Goal: Task Accomplishment & Management: Use online tool/utility

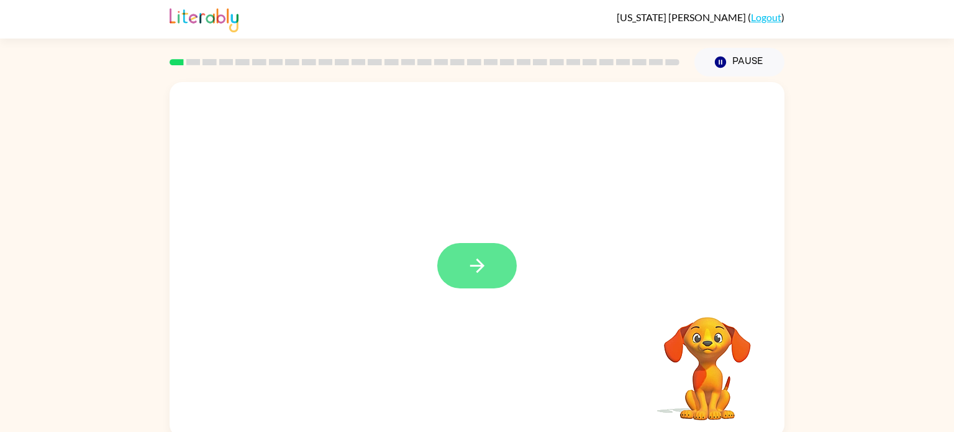
click at [471, 269] on icon "button" at bounding box center [477, 266] width 22 height 22
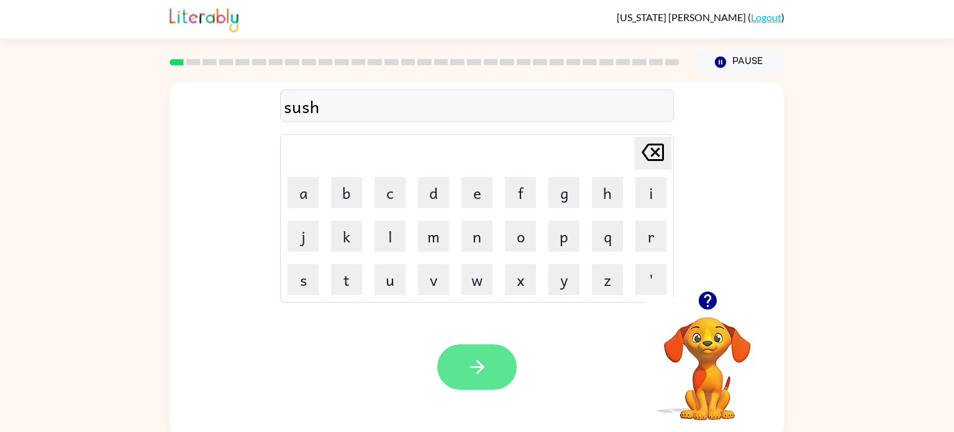
click at [502, 363] on button "button" at bounding box center [477, 366] width 80 height 45
click at [481, 374] on icon "button" at bounding box center [477, 367] width 22 height 22
click at [476, 370] on icon "button" at bounding box center [477, 367] width 22 height 22
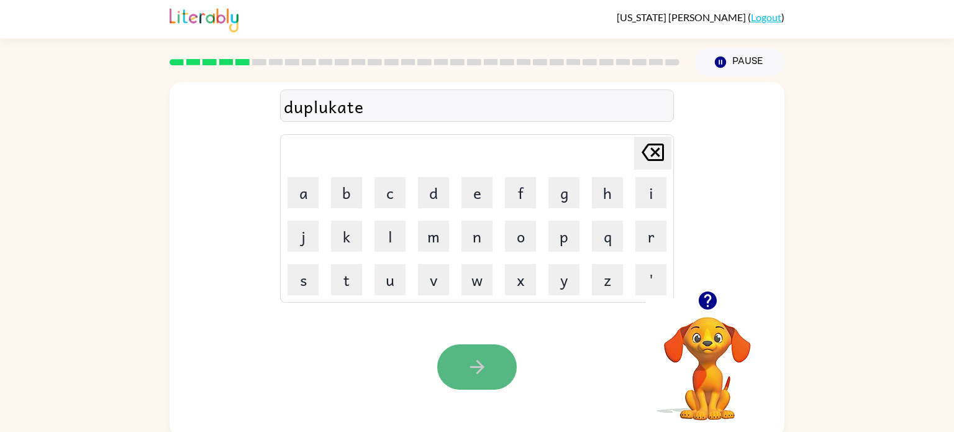
click at [476, 370] on icon "button" at bounding box center [477, 367] width 22 height 22
click at [495, 363] on button "button" at bounding box center [477, 366] width 80 height 45
click at [498, 365] on button "button" at bounding box center [477, 366] width 80 height 45
click at [484, 366] on icon "button" at bounding box center [477, 367] width 22 height 22
click at [485, 355] on button "button" at bounding box center [477, 366] width 80 height 45
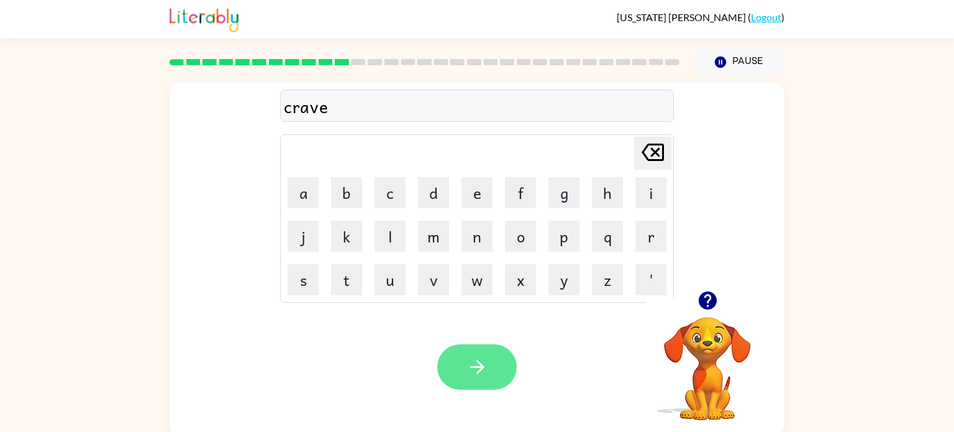
click at [491, 370] on button "button" at bounding box center [477, 366] width 80 height 45
click at [489, 369] on button "button" at bounding box center [477, 366] width 80 height 45
click at [467, 370] on icon "button" at bounding box center [477, 367] width 22 height 22
click at [481, 363] on icon "button" at bounding box center [477, 367] width 22 height 22
click at [494, 371] on button "button" at bounding box center [477, 366] width 80 height 45
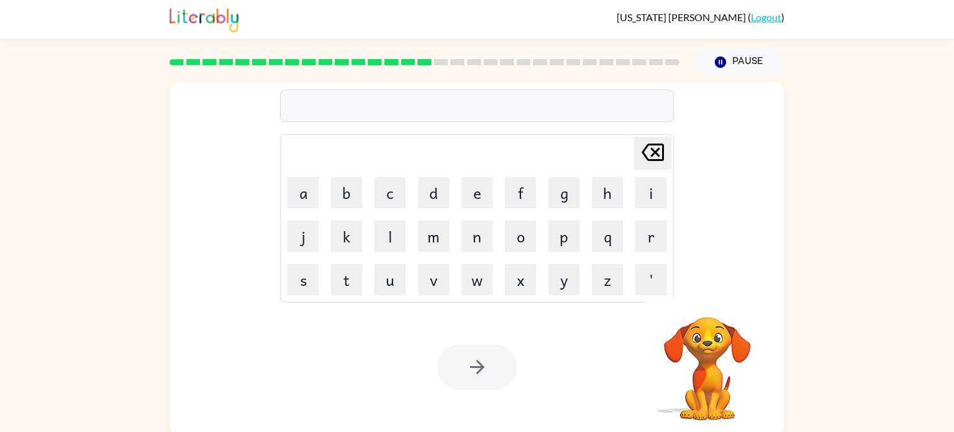
click at [494, 371] on div at bounding box center [477, 366] width 80 height 45
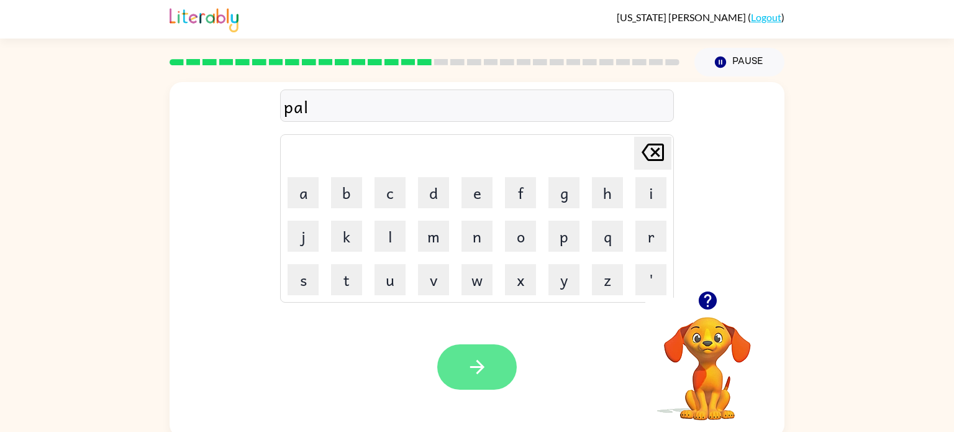
click at [488, 367] on icon "button" at bounding box center [477, 367] width 22 height 22
click at [478, 381] on button "button" at bounding box center [477, 366] width 80 height 45
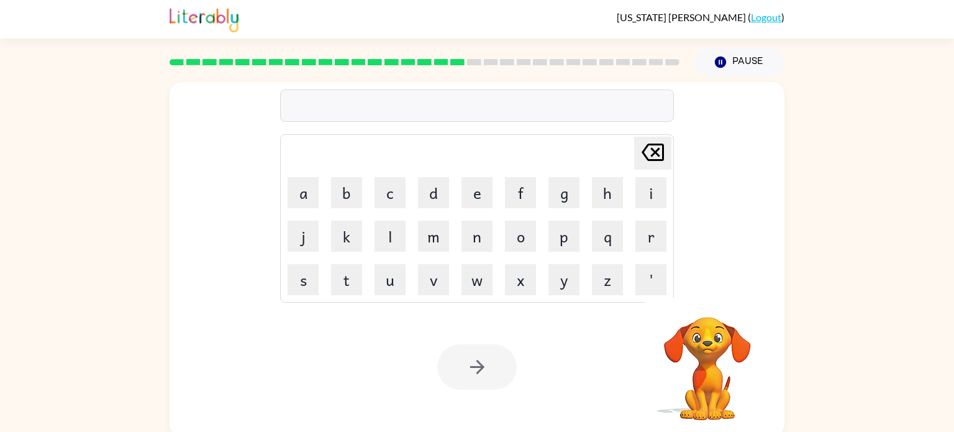
click at [478, 381] on div at bounding box center [477, 366] width 80 height 45
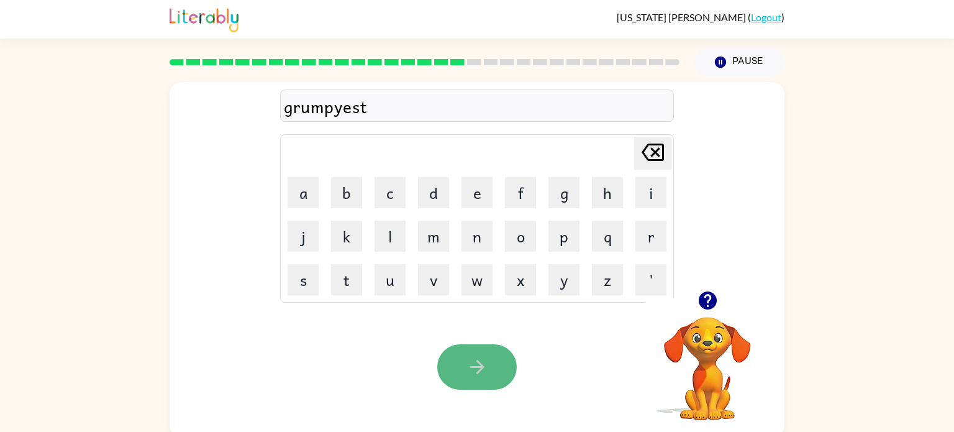
click at [471, 357] on icon "button" at bounding box center [477, 367] width 22 height 22
click at [483, 370] on icon "button" at bounding box center [477, 367] width 22 height 22
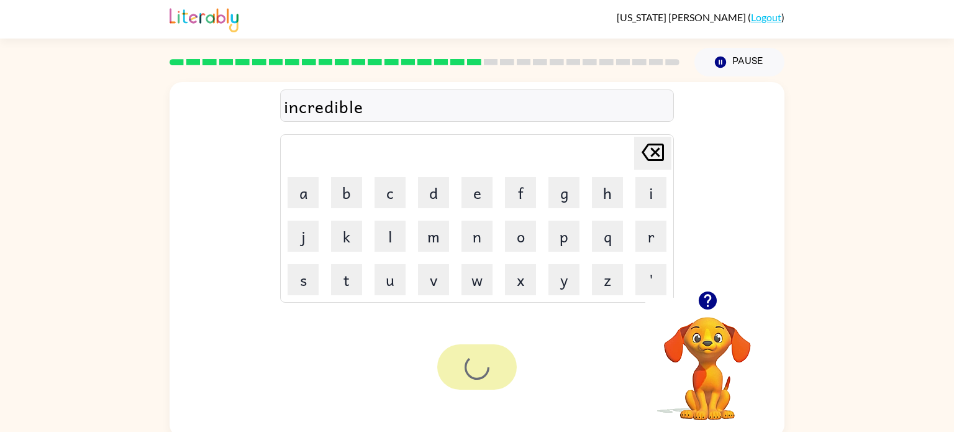
click at [483, 370] on div at bounding box center [477, 366] width 80 height 45
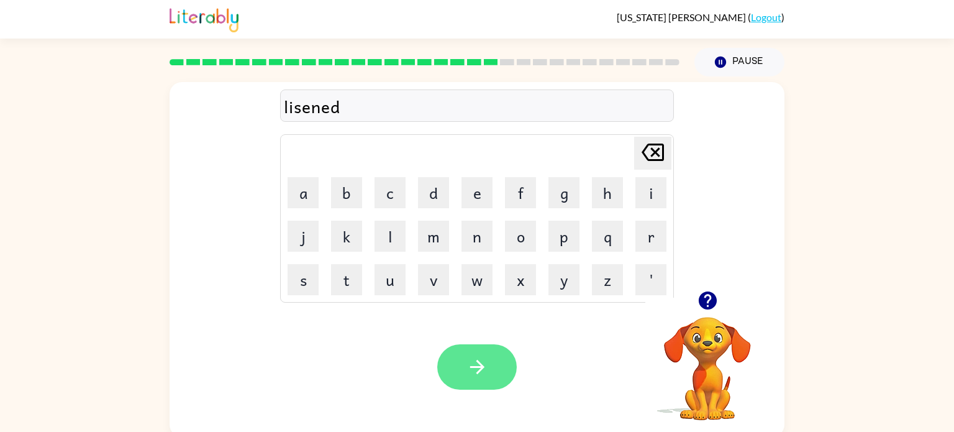
click at [481, 368] on icon "button" at bounding box center [477, 367] width 14 height 14
click at [475, 349] on button "button" at bounding box center [477, 366] width 80 height 45
click at [488, 378] on button "button" at bounding box center [477, 366] width 80 height 45
click at [493, 360] on button "button" at bounding box center [477, 366] width 80 height 45
click at [499, 373] on button "button" at bounding box center [477, 366] width 80 height 45
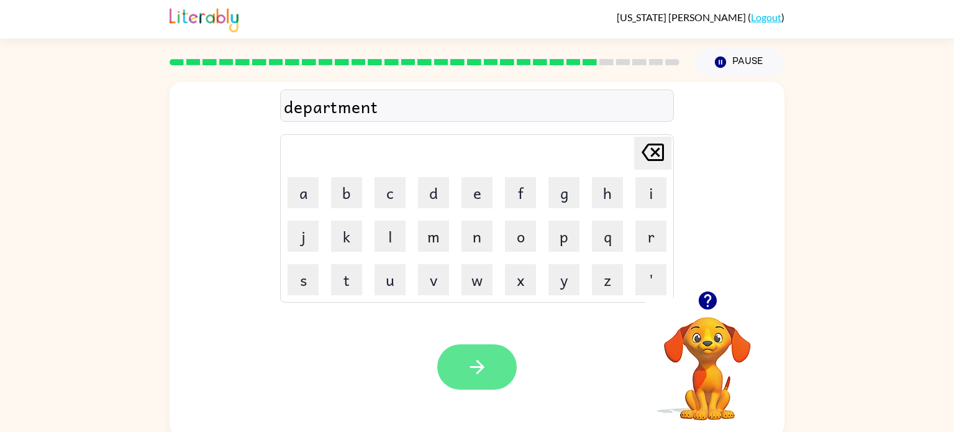
click at [481, 365] on icon "button" at bounding box center [477, 367] width 14 height 14
click at [470, 363] on icon "button" at bounding box center [477, 367] width 22 height 22
click at [476, 366] on icon "button" at bounding box center [477, 367] width 14 height 14
click at [459, 380] on button "button" at bounding box center [477, 366] width 80 height 45
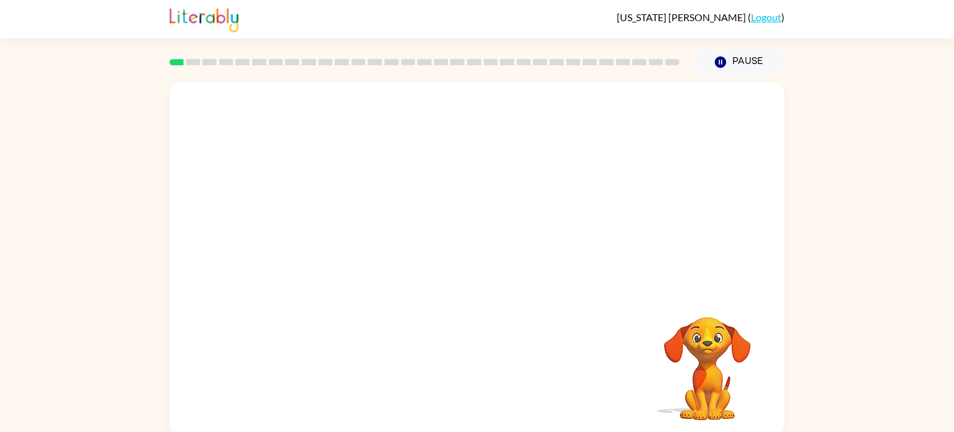
click at [344, 232] on video "Your browser must support playing .mp4 files to use Literably. Please try using…" at bounding box center [477, 186] width 615 height 209
click at [474, 267] on div at bounding box center [477, 265] width 80 height 45
click at [475, 266] on icon "button" at bounding box center [477, 266] width 22 height 22
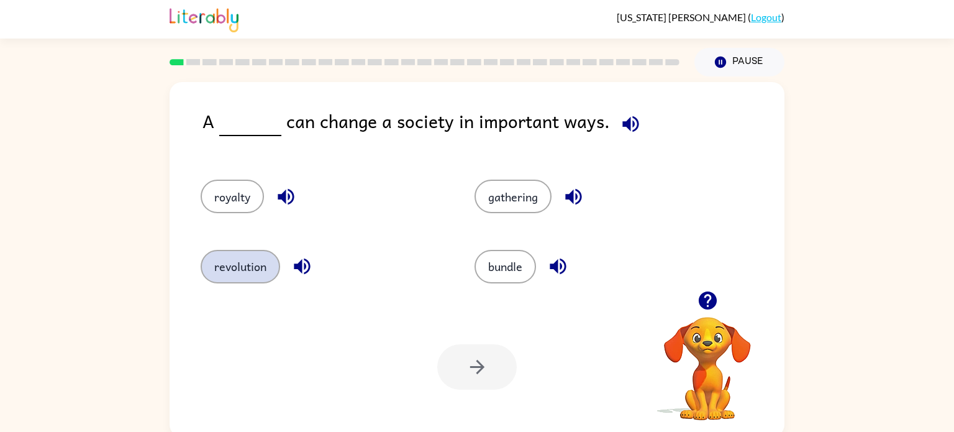
click at [246, 270] on button "revolution" at bounding box center [241, 267] width 80 height 34
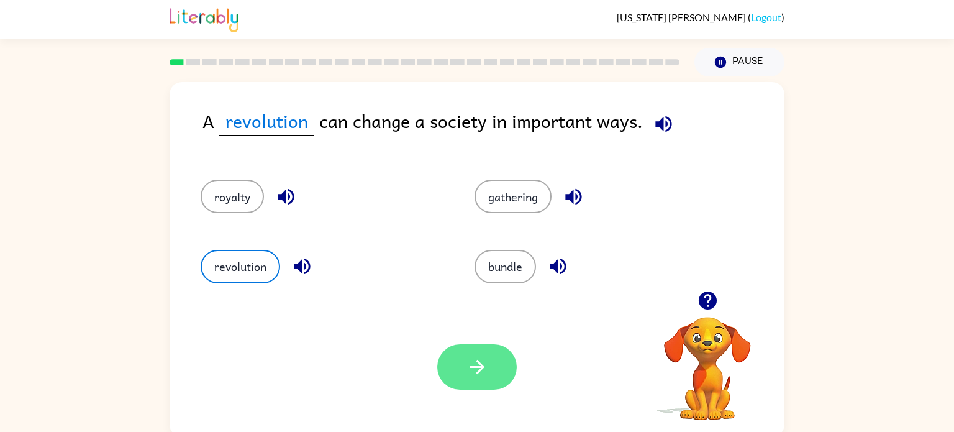
click at [471, 350] on button "button" at bounding box center [477, 366] width 80 height 45
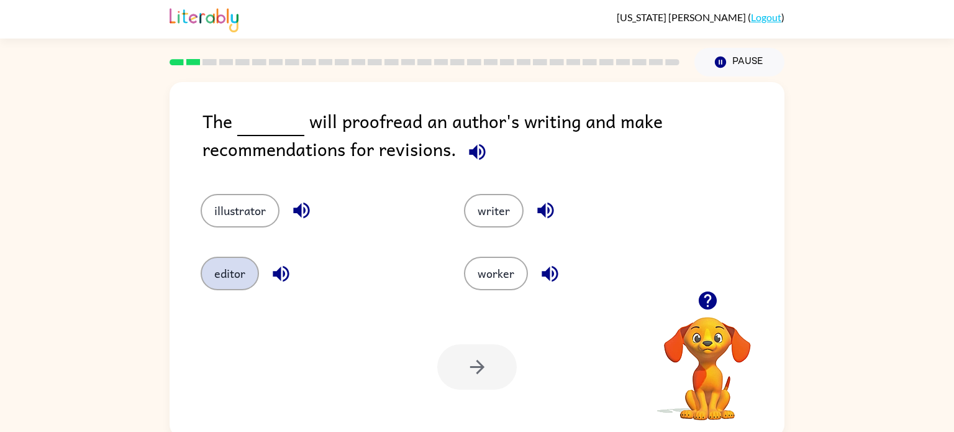
click at [227, 272] on button "editor" at bounding box center [230, 274] width 58 height 34
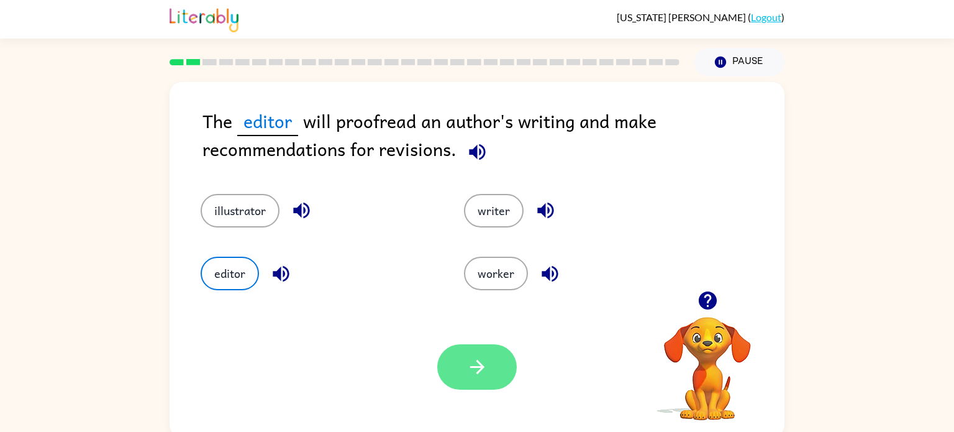
click at [468, 365] on icon "button" at bounding box center [477, 367] width 22 height 22
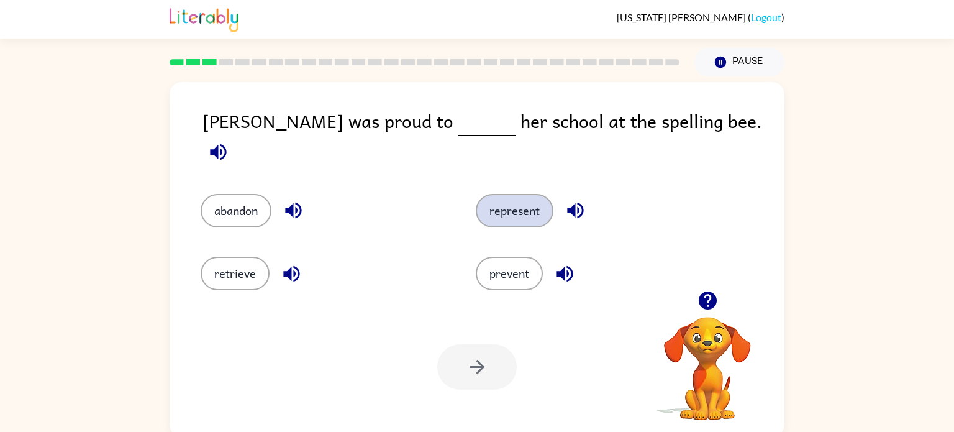
click at [501, 194] on button "represent" at bounding box center [515, 211] width 78 height 34
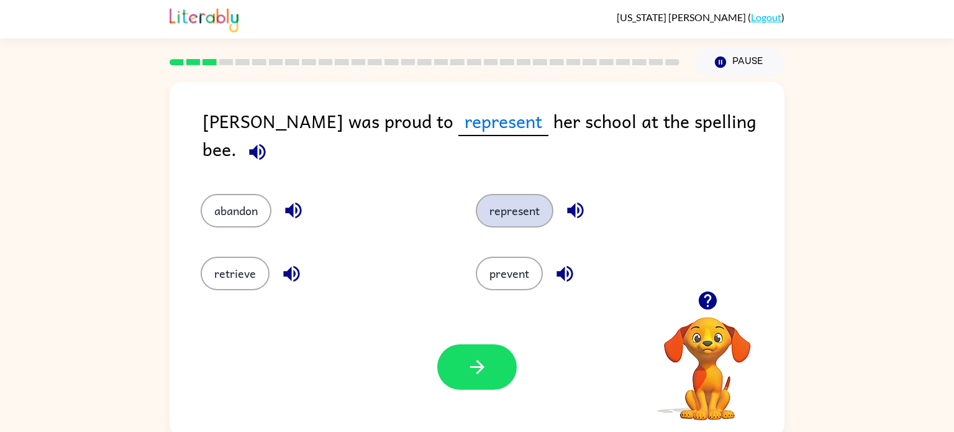
click at [476, 194] on button "represent" at bounding box center [515, 211] width 78 height 34
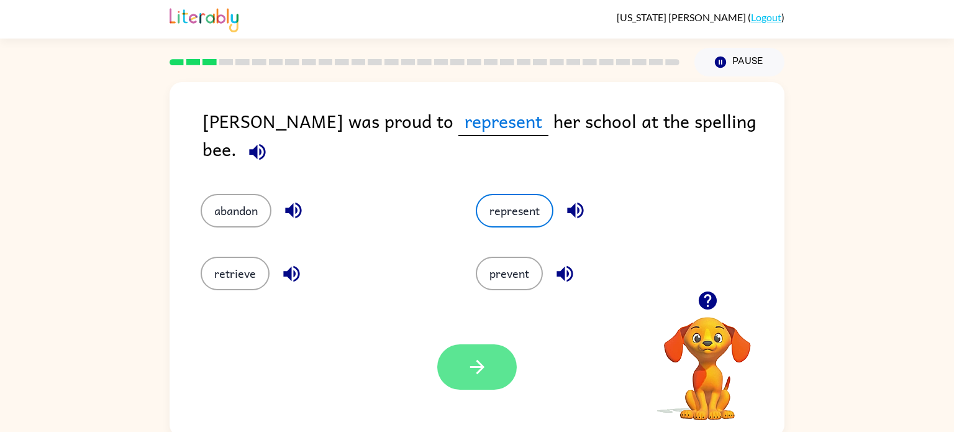
click at [486, 365] on icon "button" at bounding box center [477, 367] width 22 height 22
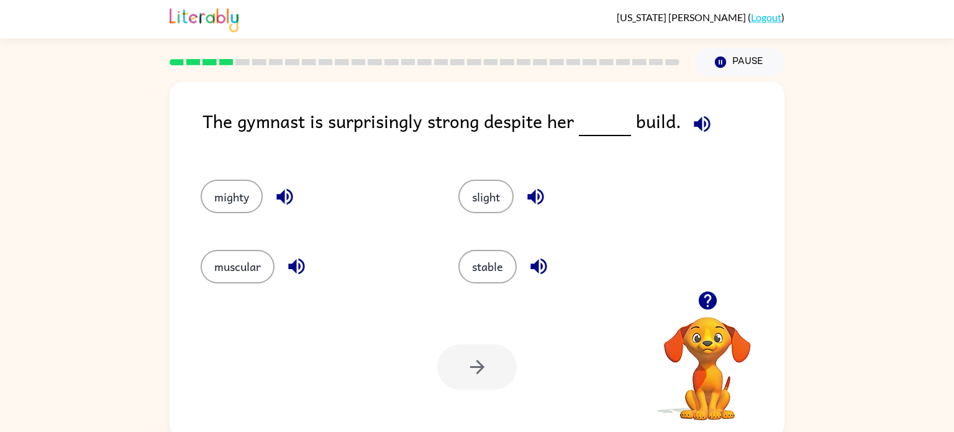
click at [454, 221] on div "slight" at bounding box center [564, 191] width 258 height 70
click at [478, 208] on button "slight" at bounding box center [485, 197] width 55 height 34
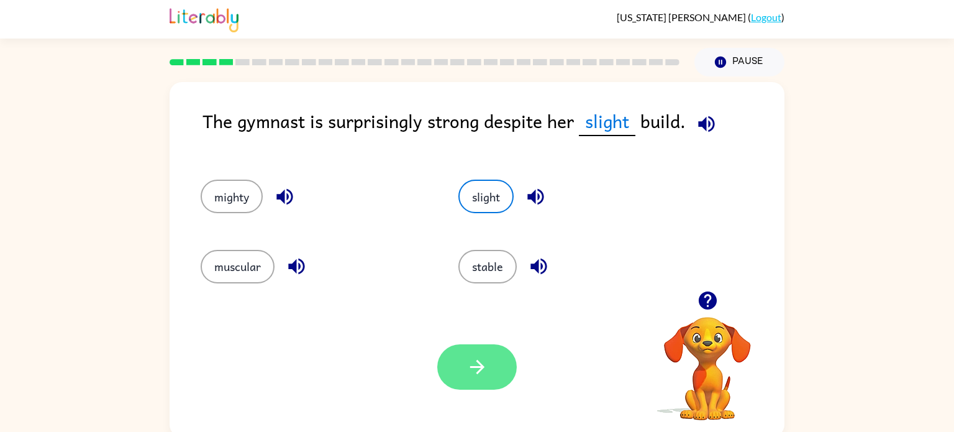
click at [502, 362] on button "button" at bounding box center [477, 366] width 80 height 45
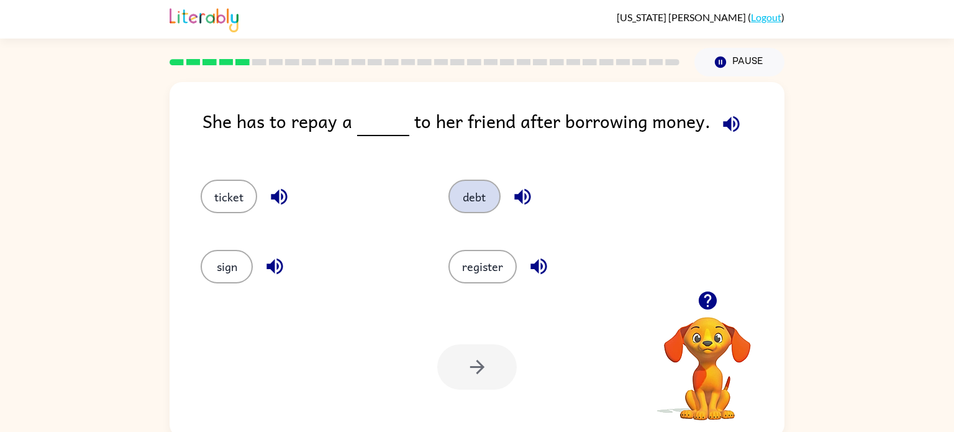
click at [479, 206] on button "debt" at bounding box center [474, 197] width 52 height 34
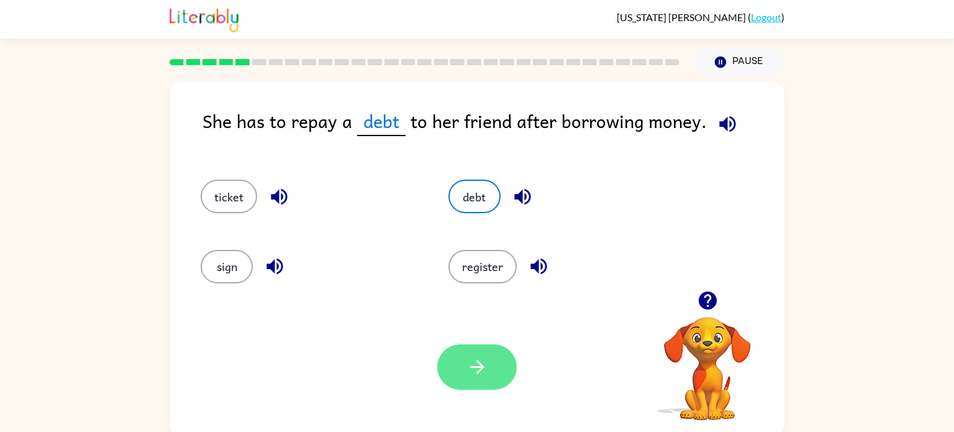
click at [477, 365] on icon "button" at bounding box center [477, 367] width 22 height 22
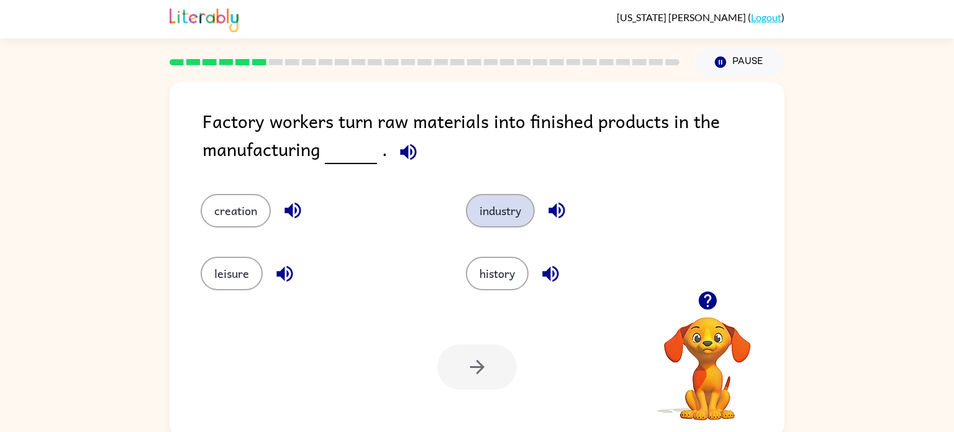
click at [499, 219] on button "industry" at bounding box center [500, 211] width 69 height 34
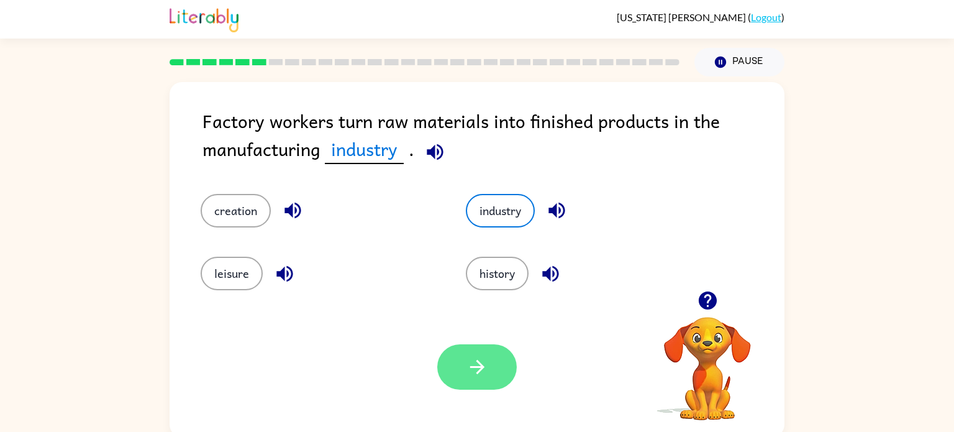
click at [497, 362] on button "button" at bounding box center [477, 366] width 80 height 45
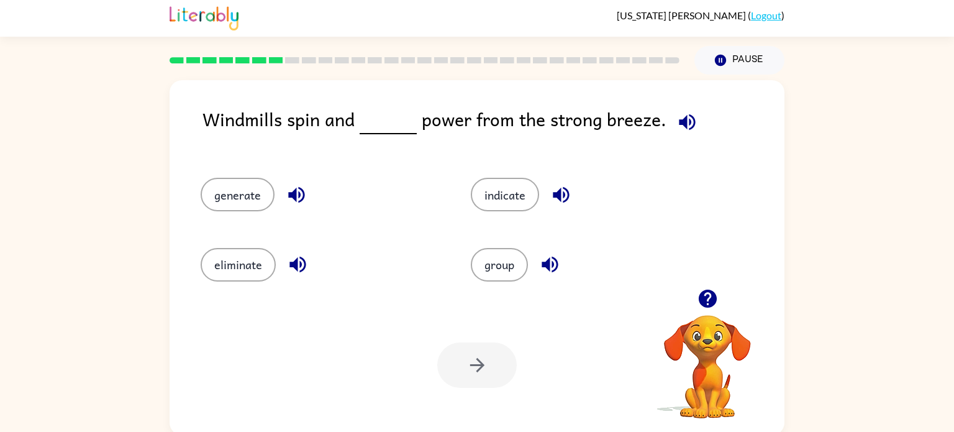
scroll to position [3, 0]
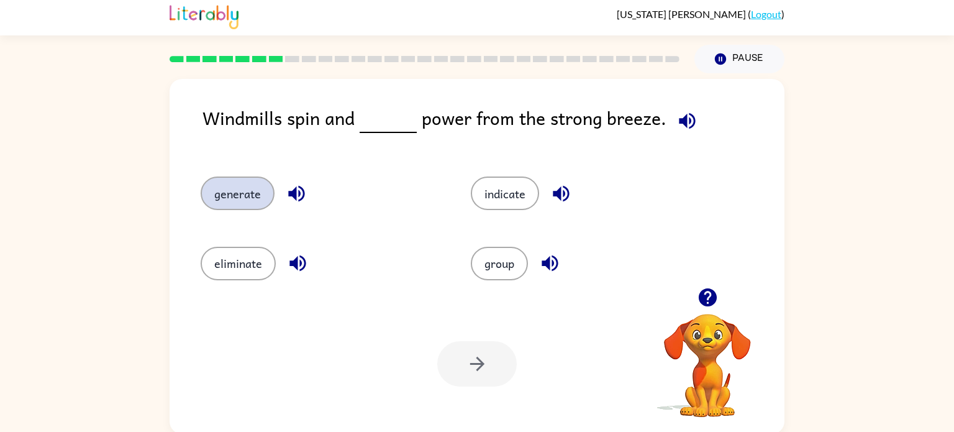
click at [235, 199] on button "generate" at bounding box center [238, 193] width 74 height 34
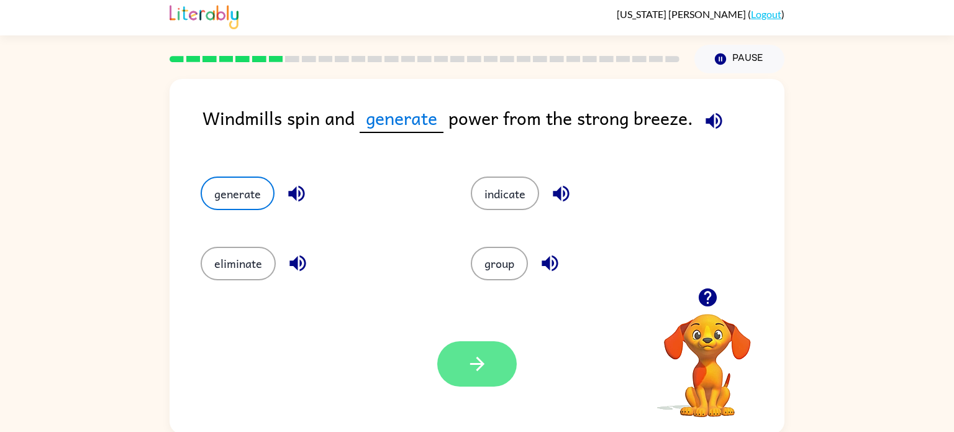
click at [475, 359] on icon "button" at bounding box center [477, 364] width 22 height 22
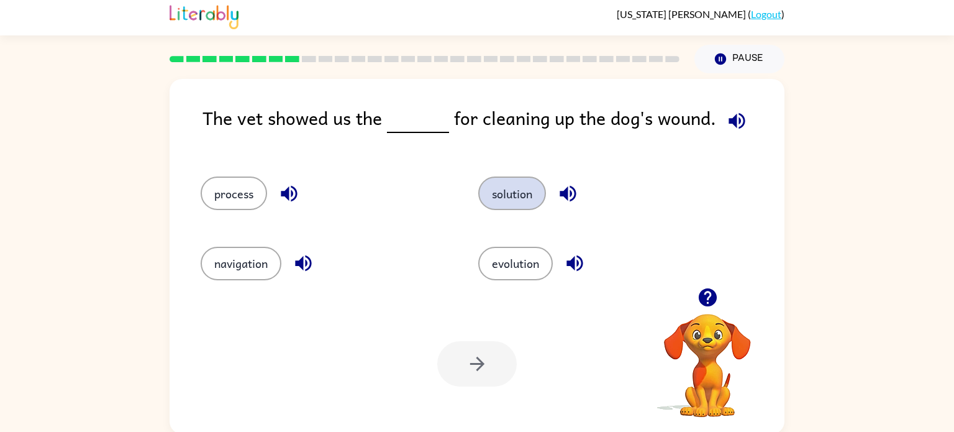
click at [510, 195] on button "solution" at bounding box center [512, 193] width 68 height 34
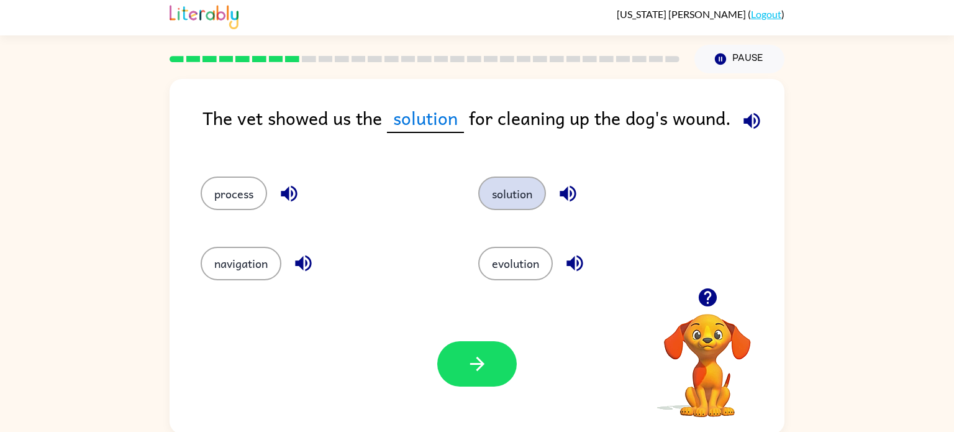
scroll to position [5, 0]
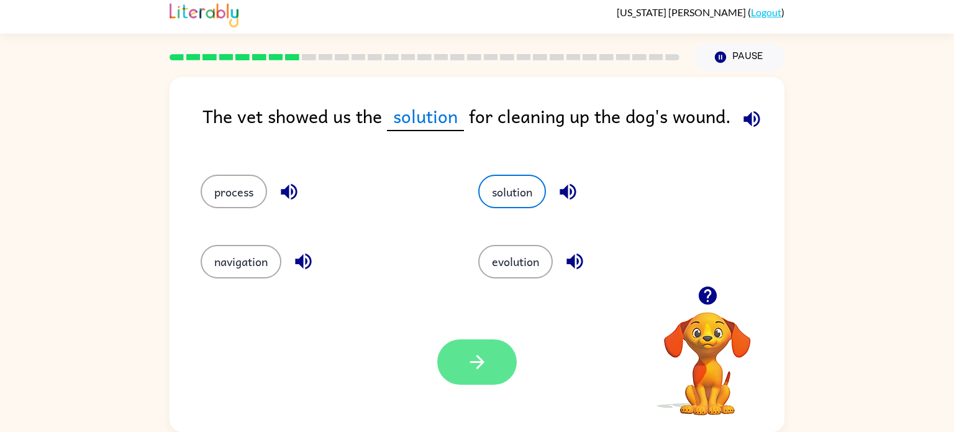
click at [483, 363] on icon "button" at bounding box center [477, 362] width 14 height 14
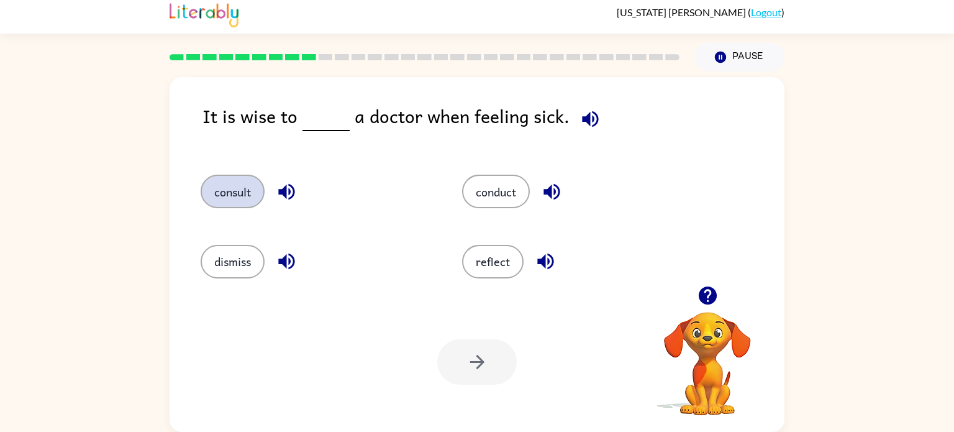
click at [224, 204] on button "consult" at bounding box center [233, 192] width 64 height 34
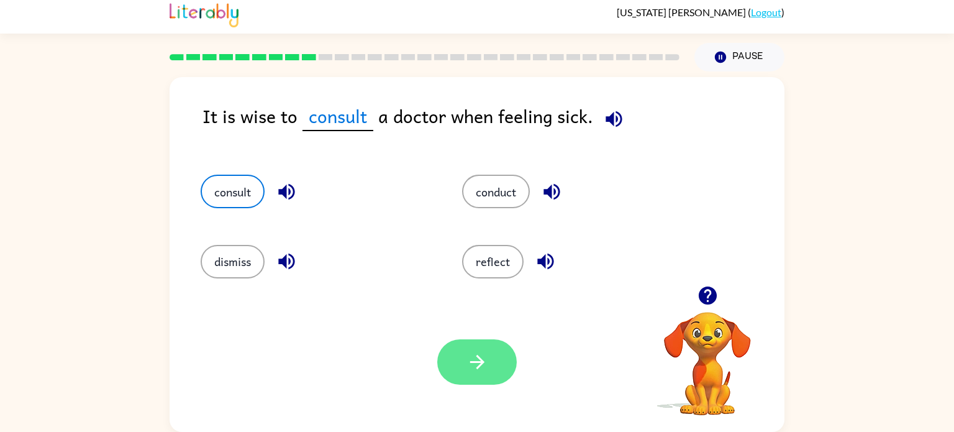
click at [477, 362] on icon "button" at bounding box center [477, 362] width 14 height 14
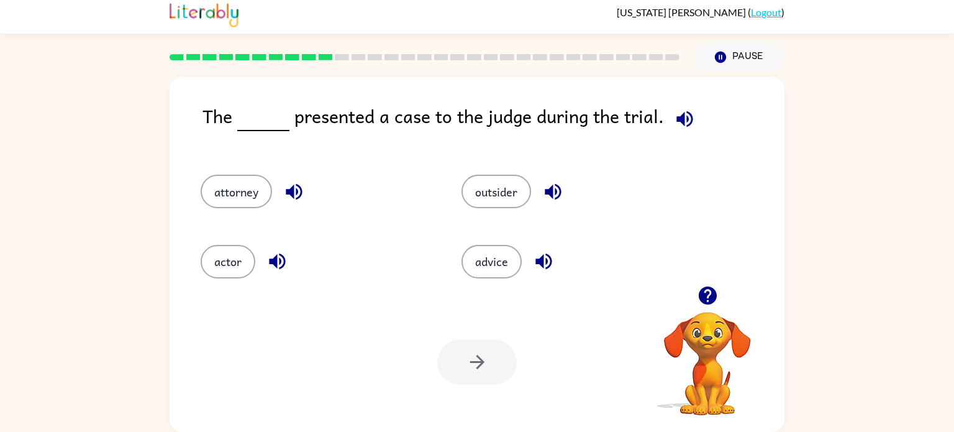
click at [678, 121] on icon "button" at bounding box center [684, 119] width 16 height 16
click at [248, 197] on button "attorney" at bounding box center [236, 192] width 71 height 34
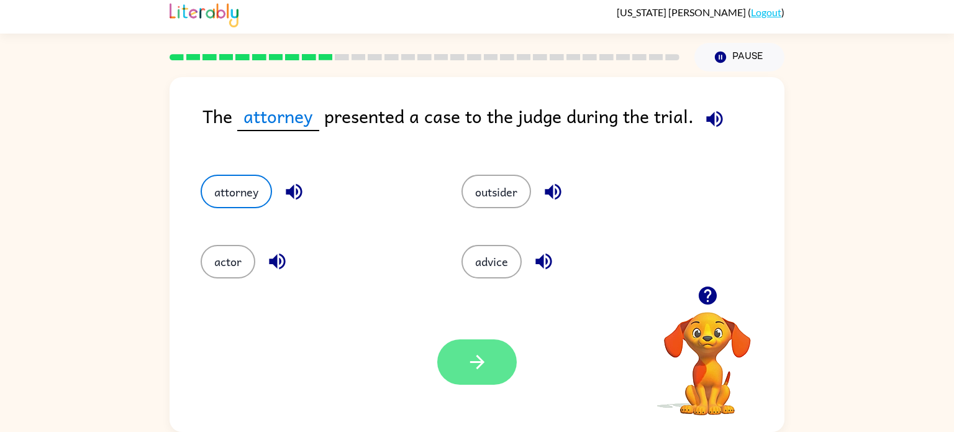
click at [474, 358] on icon "button" at bounding box center [477, 362] width 22 height 22
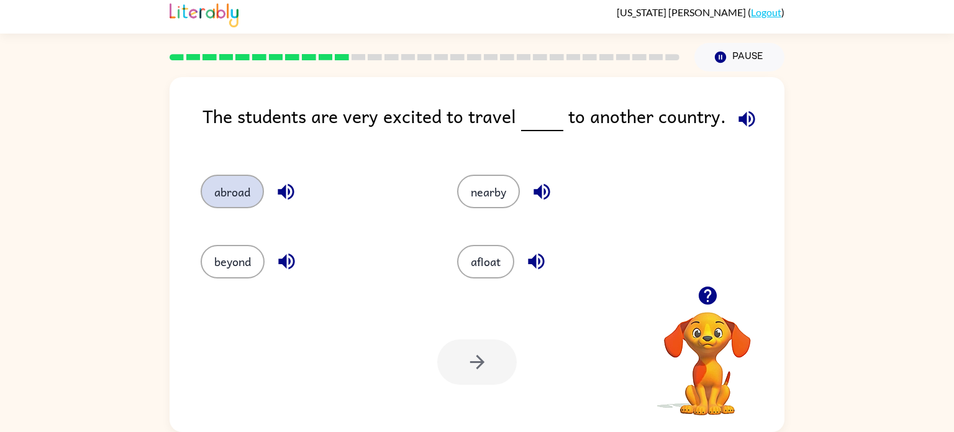
click at [248, 188] on button "abroad" at bounding box center [232, 192] width 63 height 34
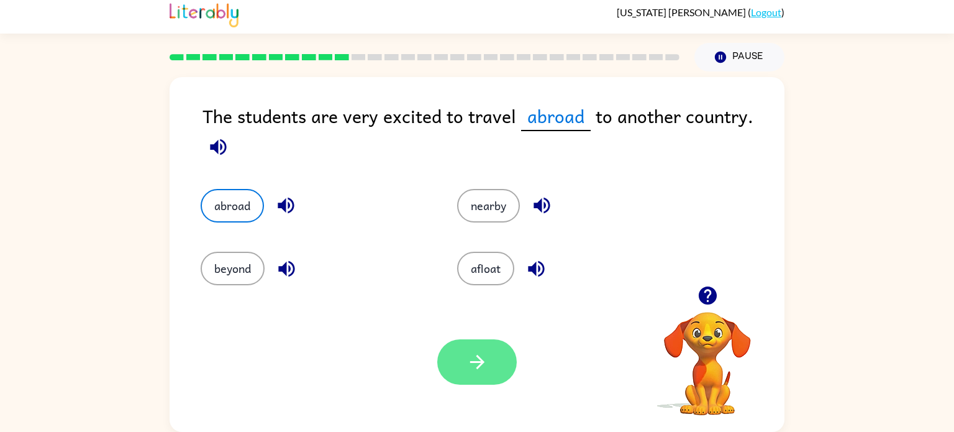
click at [458, 358] on button "button" at bounding box center [477, 361] width 80 height 45
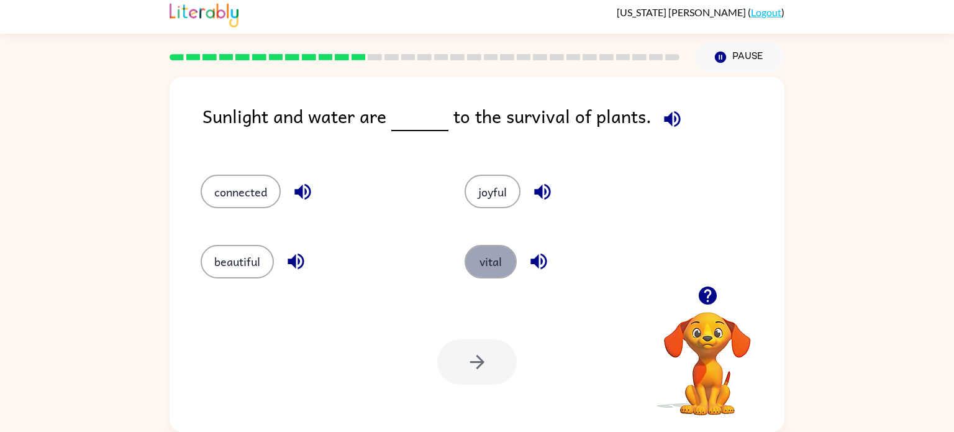
click at [481, 256] on button "vital" at bounding box center [491, 262] width 52 height 34
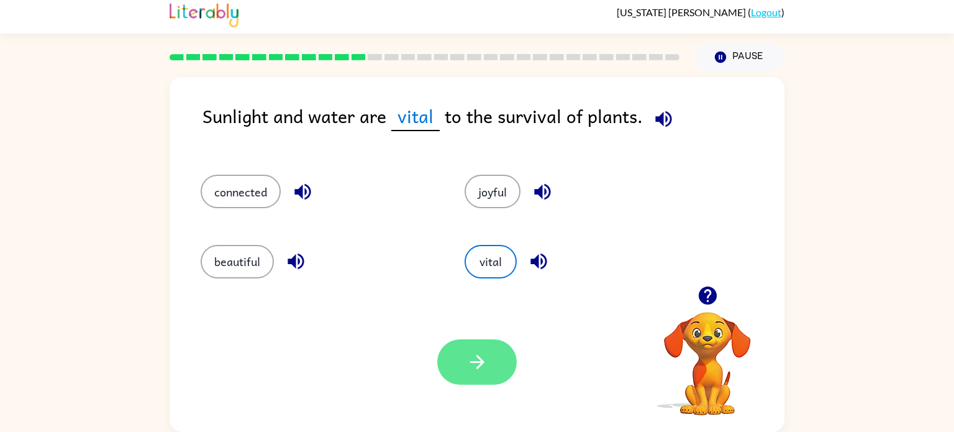
click at [467, 353] on icon "button" at bounding box center [477, 362] width 22 height 22
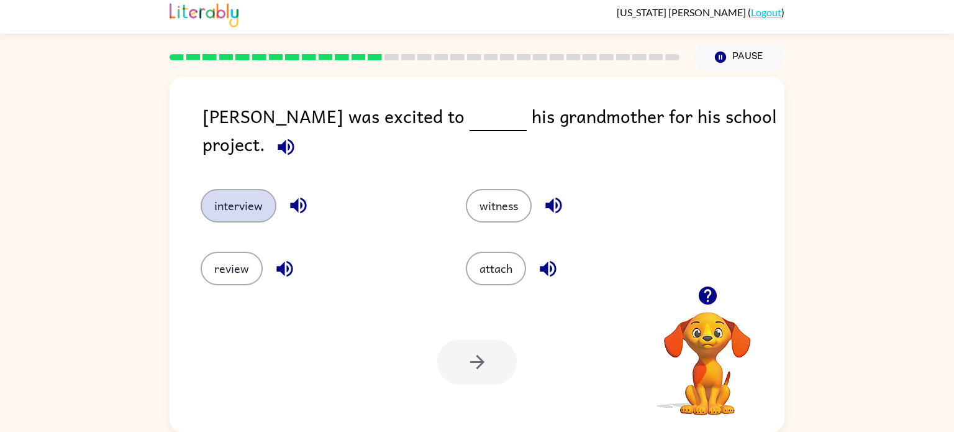
click at [260, 191] on button "interview" at bounding box center [239, 206] width 76 height 34
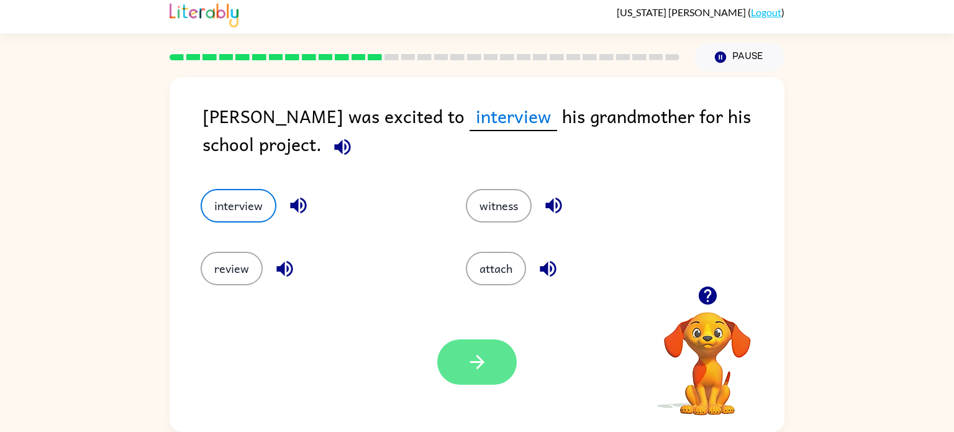
click at [479, 363] on icon "button" at bounding box center [477, 362] width 22 height 22
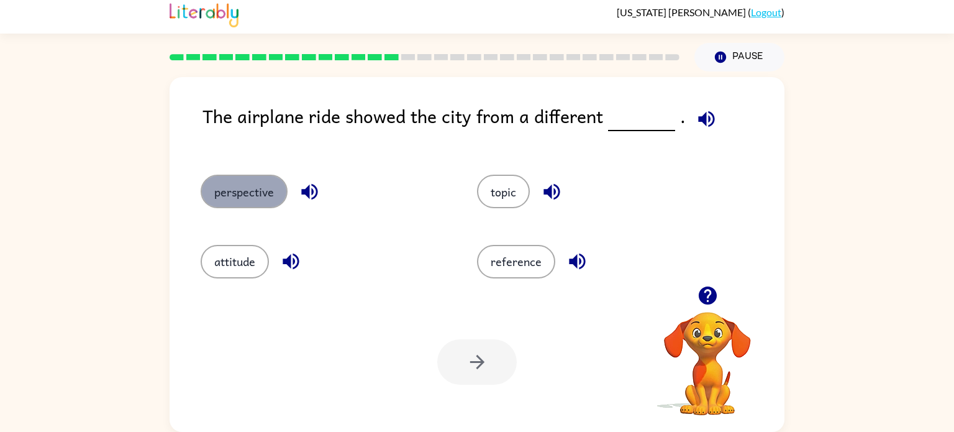
click at [250, 196] on button "perspective" at bounding box center [244, 192] width 87 height 34
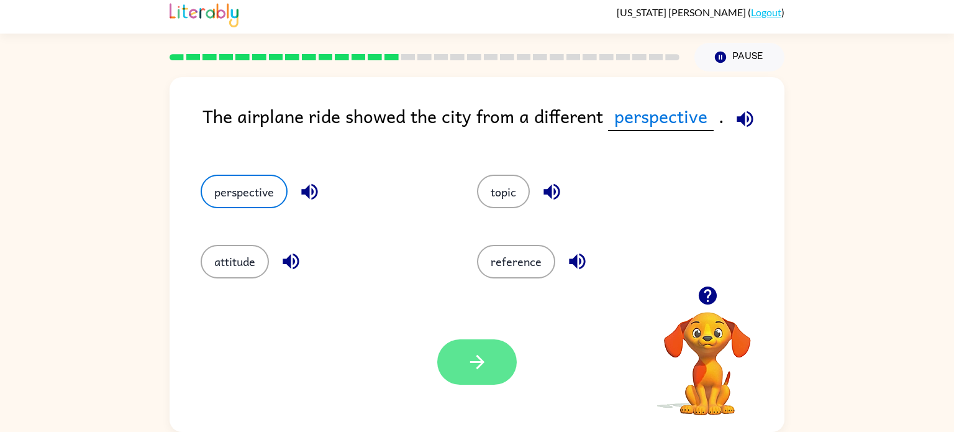
click at [462, 345] on button "button" at bounding box center [477, 361] width 80 height 45
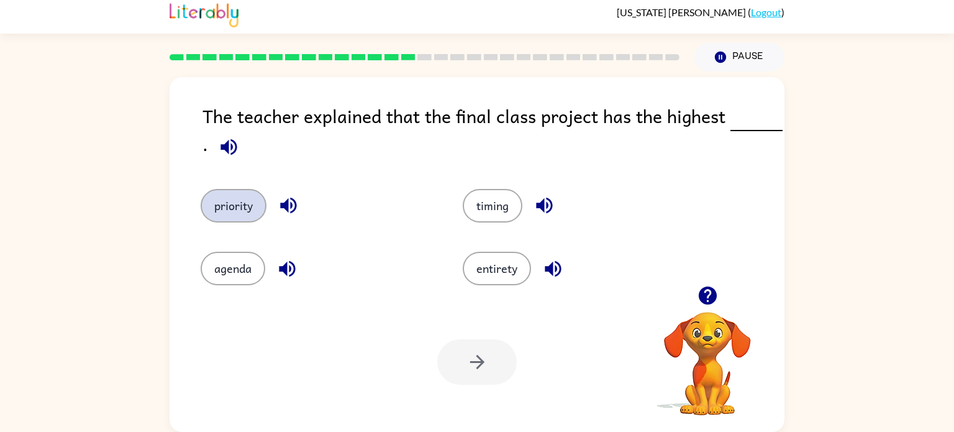
click at [250, 198] on button "priority" at bounding box center [234, 206] width 66 height 34
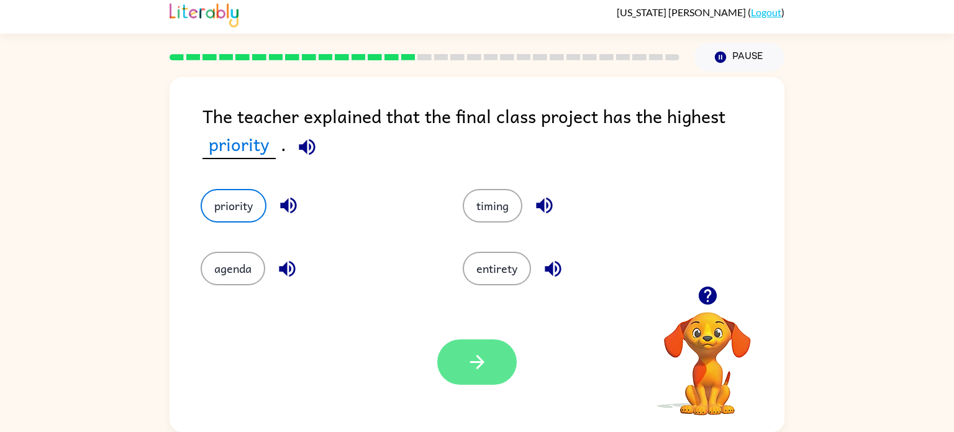
click at [488, 365] on button "button" at bounding box center [477, 361] width 80 height 45
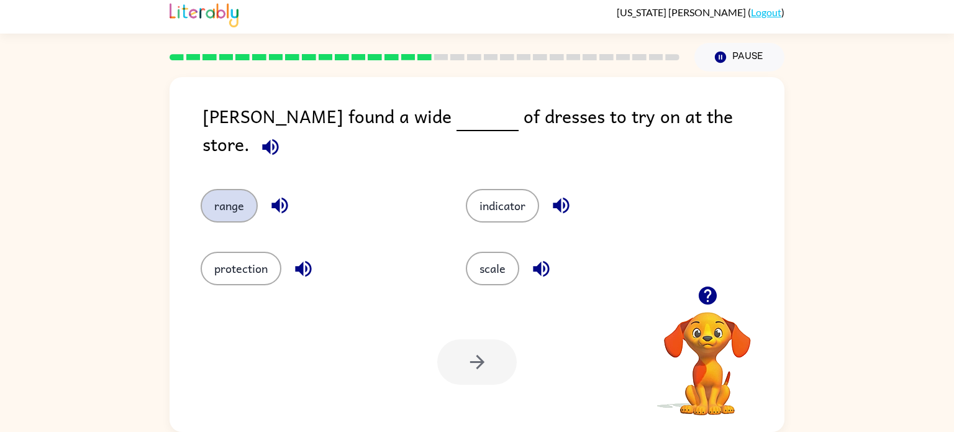
click at [227, 189] on button "range" at bounding box center [229, 206] width 57 height 34
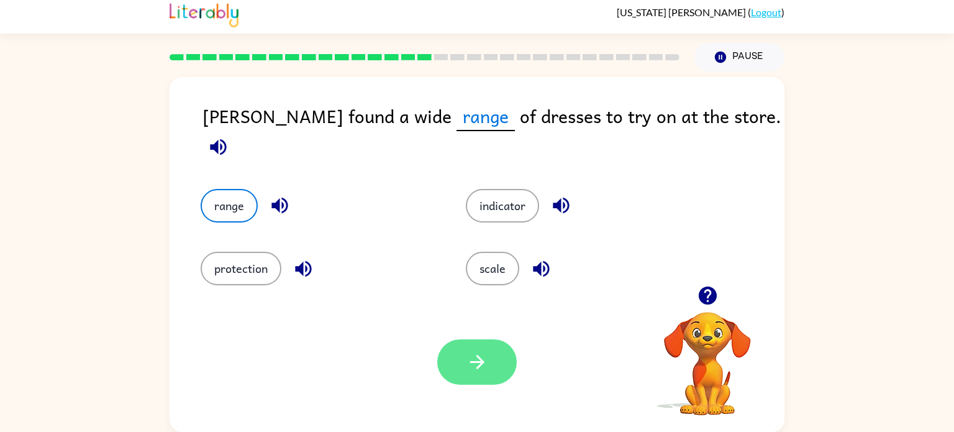
click at [473, 373] on button "button" at bounding box center [477, 361] width 80 height 45
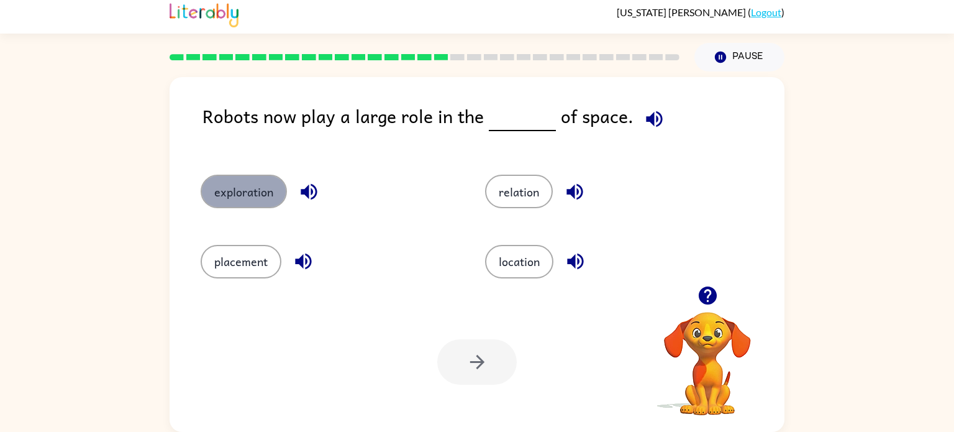
click at [258, 186] on button "exploration" at bounding box center [244, 192] width 86 height 34
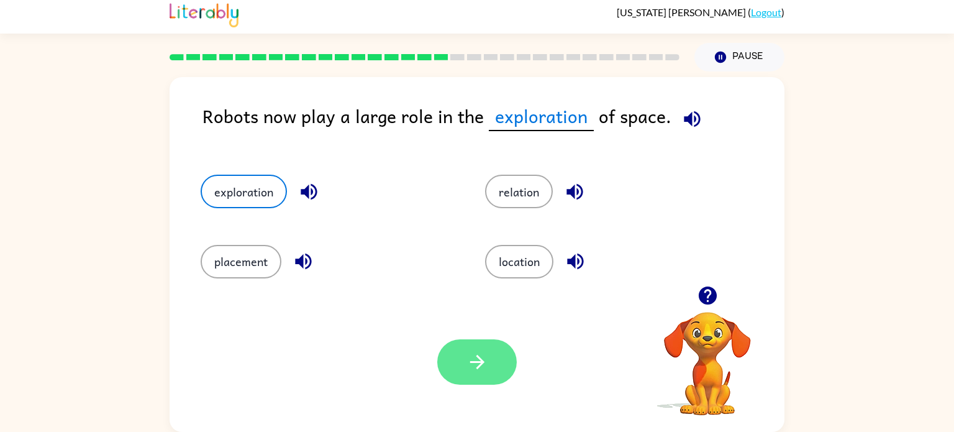
click at [481, 342] on button "button" at bounding box center [477, 361] width 80 height 45
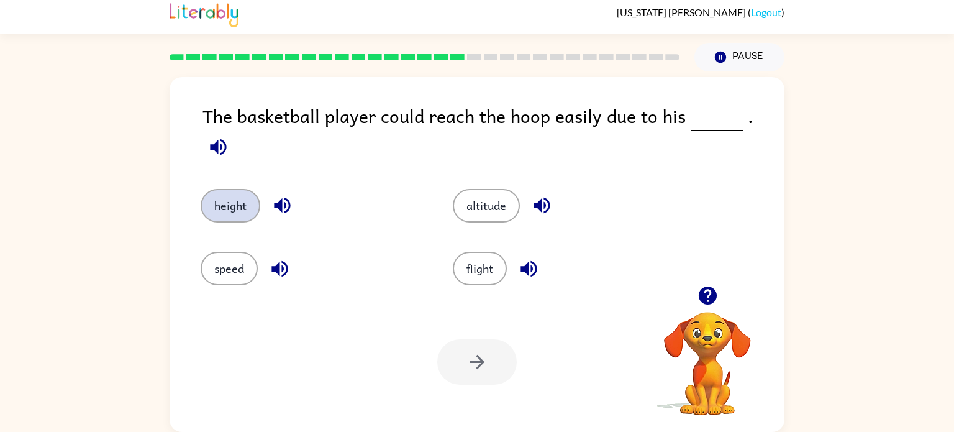
click at [243, 207] on button "height" at bounding box center [231, 206] width 60 height 34
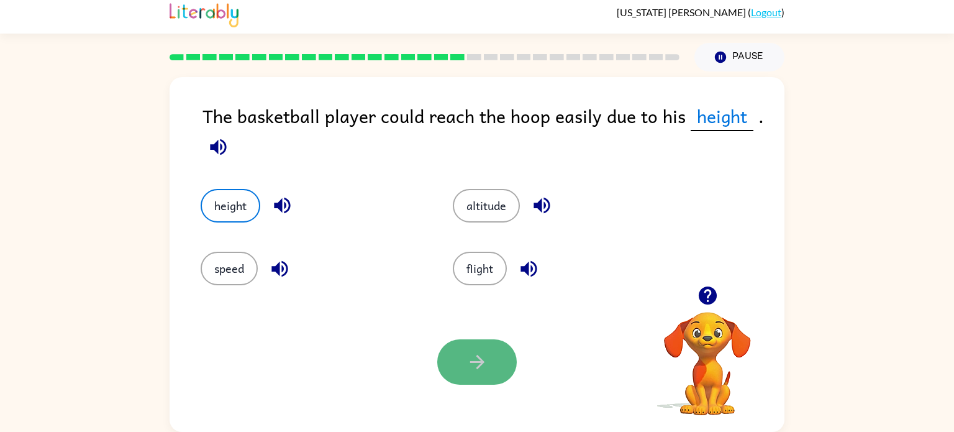
click at [488, 363] on button "button" at bounding box center [477, 361] width 80 height 45
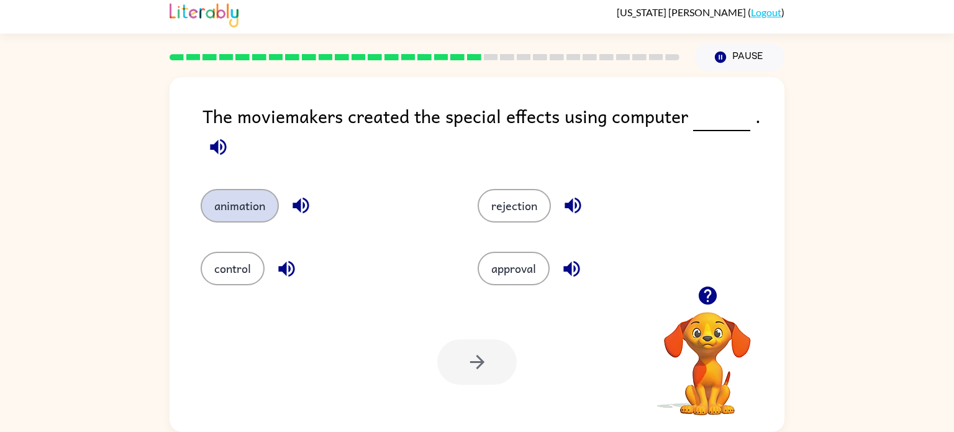
click at [240, 203] on button "animation" at bounding box center [240, 206] width 78 height 34
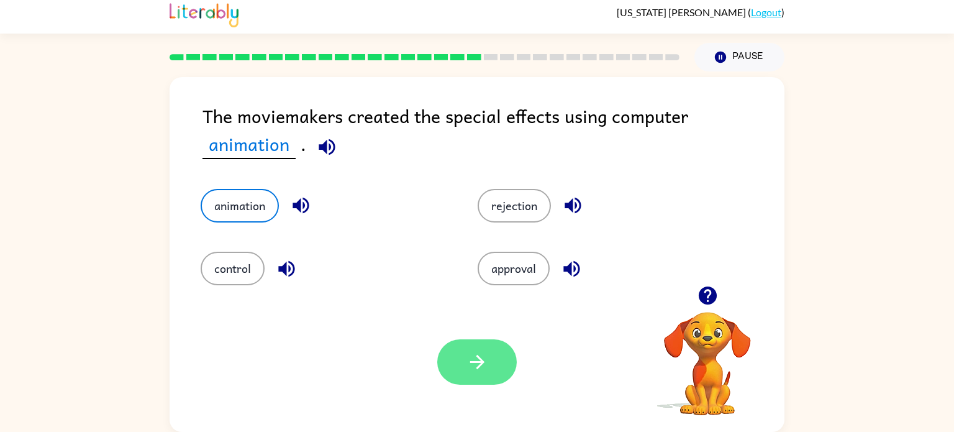
click at [475, 358] on icon "button" at bounding box center [477, 362] width 22 height 22
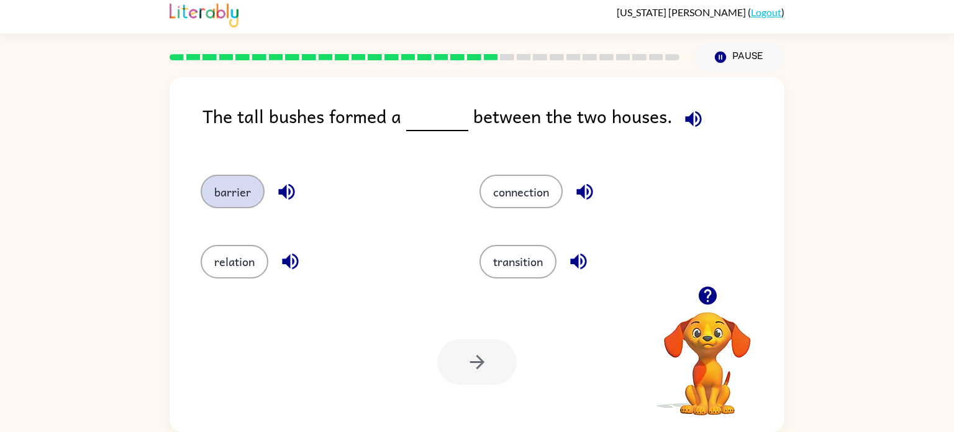
click at [202, 183] on button "barrier" at bounding box center [233, 192] width 64 height 34
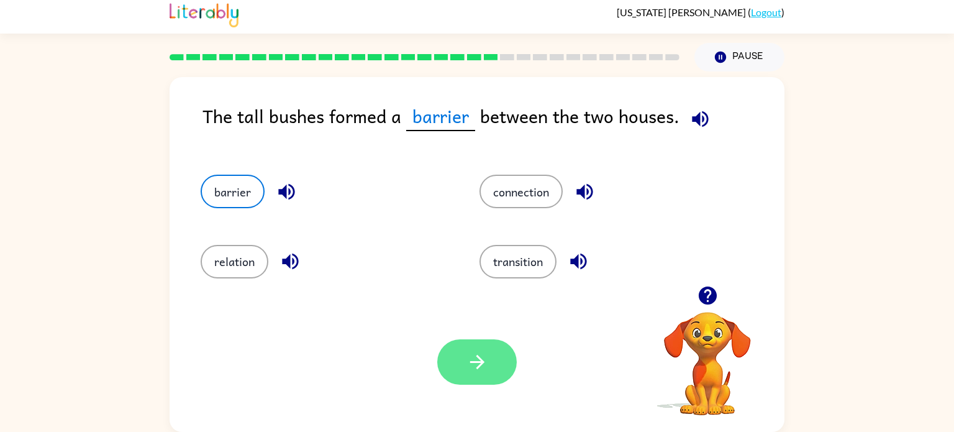
click at [459, 352] on button "button" at bounding box center [477, 361] width 80 height 45
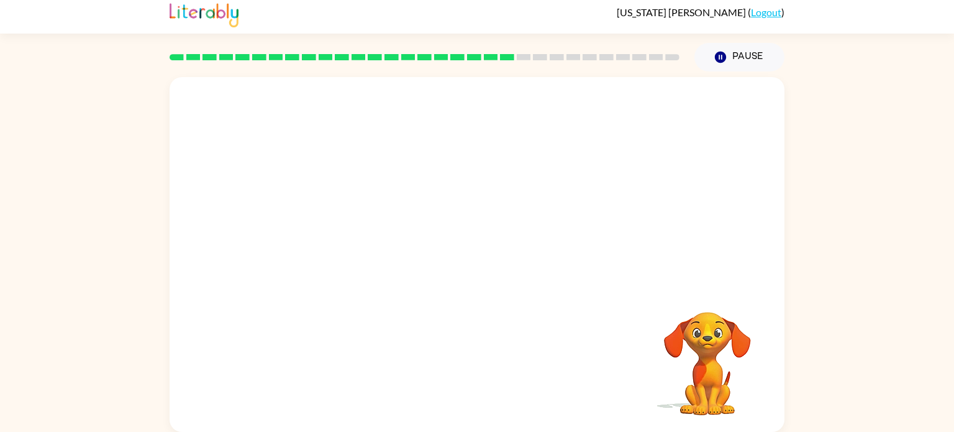
click at [364, 248] on video "Your browser must support playing .mp4 files to use Literably. Please try using…" at bounding box center [477, 181] width 615 height 209
click at [362, 248] on video "Your browser must support playing .mp4 files to use Literably. Please try using…" at bounding box center [477, 181] width 615 height 209
click at [466, 247] on div at bounding box center [477, 260] width 80 height 45
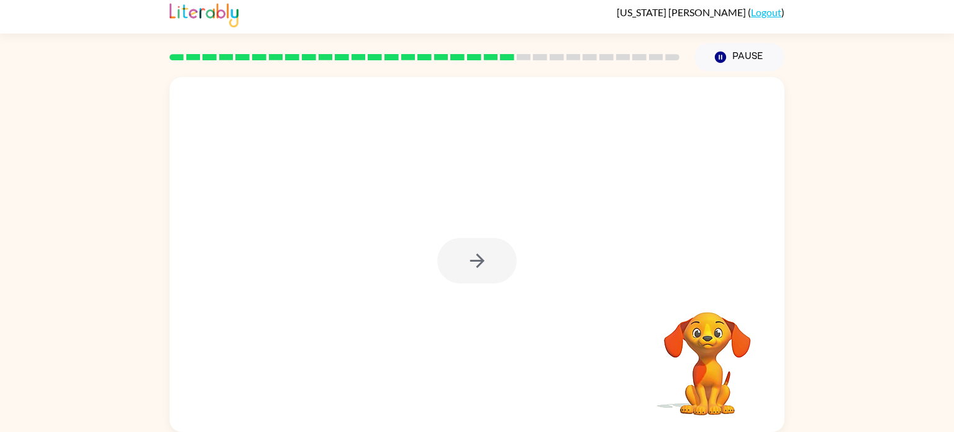
click at [466, 247] on div at bounding box center [477, 260] width 80 height 45
click at [475, 258] on div at bounding box center [477, 260] width 80 height 45
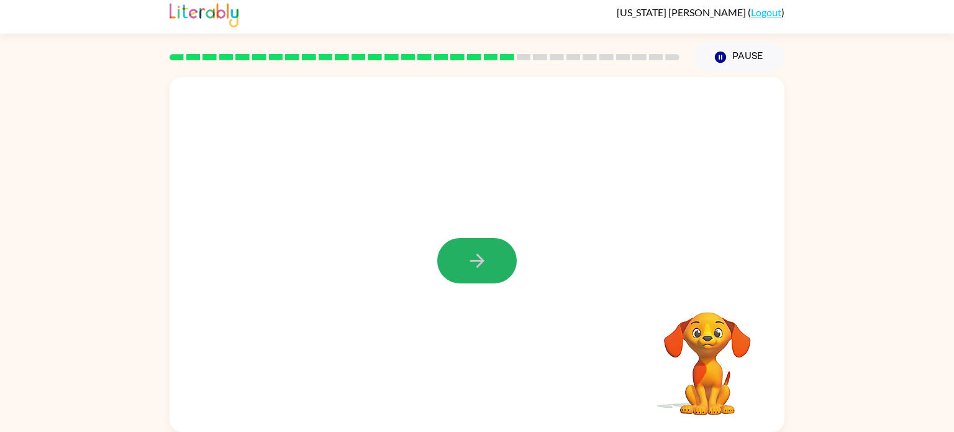
click at [475, 258] on icon "button" at bounding box center [477, 261] width 22 height 22
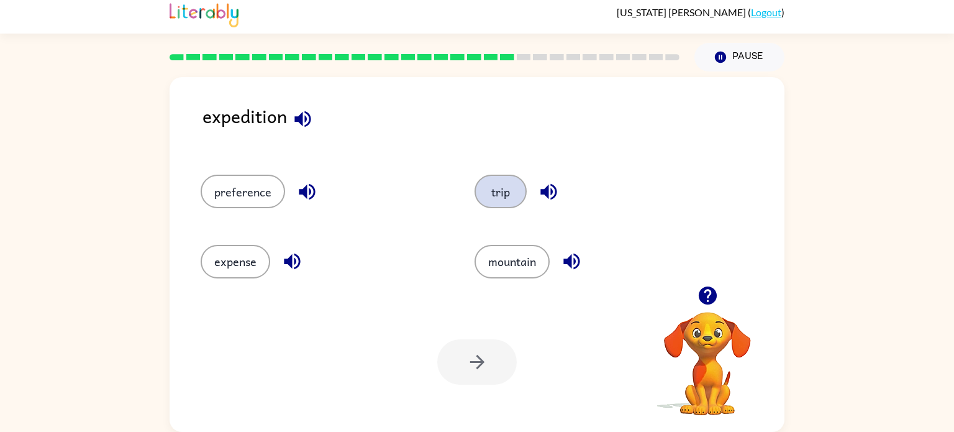
click at [489, 198] on button "trip" at bounding box center [501, 192] width 52 height 34
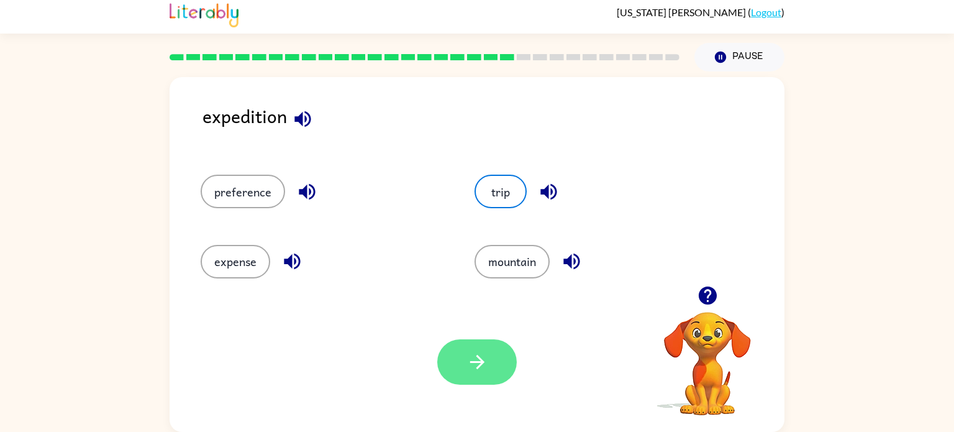
click at [478, 365] on icon "button" at bounding box center [477, 362] width 14 height 14
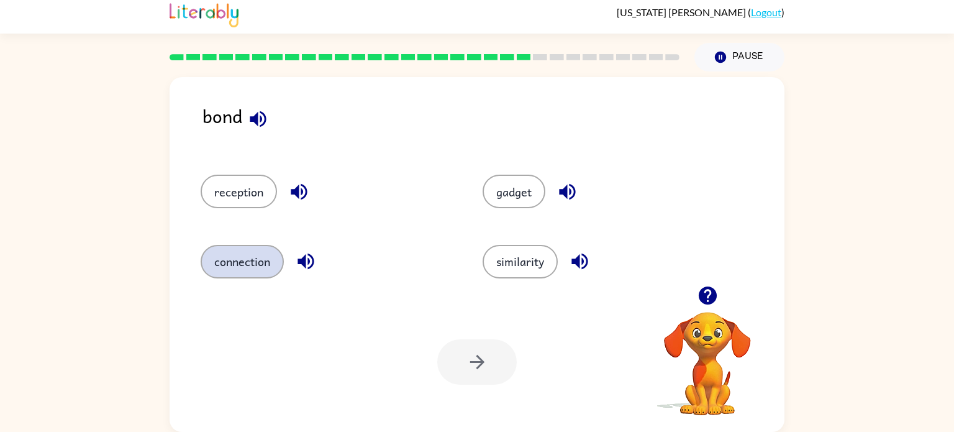
click at [262, 265] on button "connection" at bounding box center [242, 262] width 83 height 34
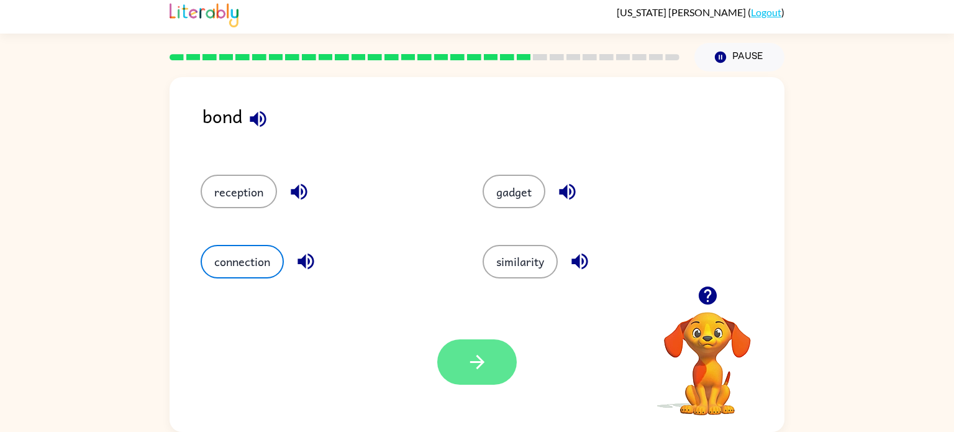
click at [473, 347] on button "button" at bounding box center [477, 361] width 80 height 45
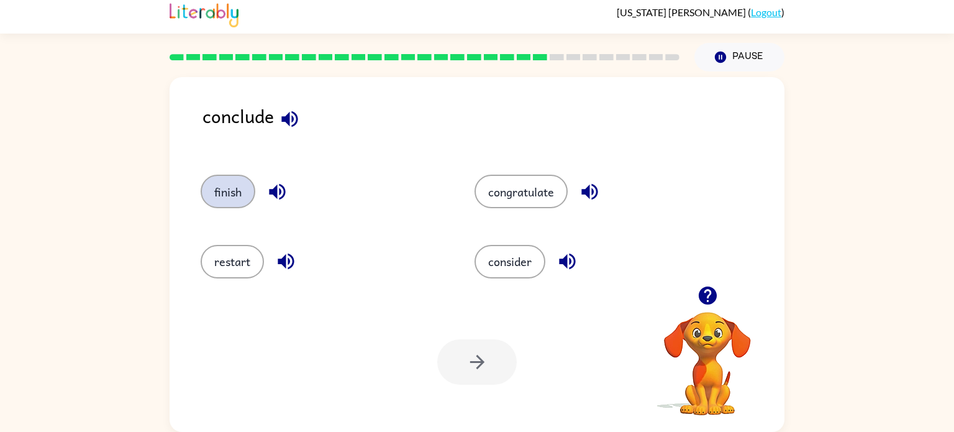
click at [239, 189] on button "finish" at bounding box center [228, 192] width 55 height 34
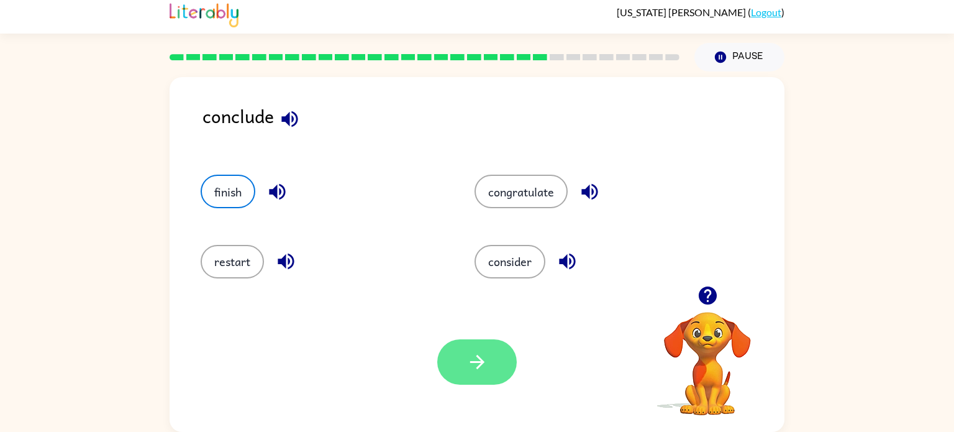
click at [486, 353] on icon "button" at bounding box center [477, 362] width 22 height 22
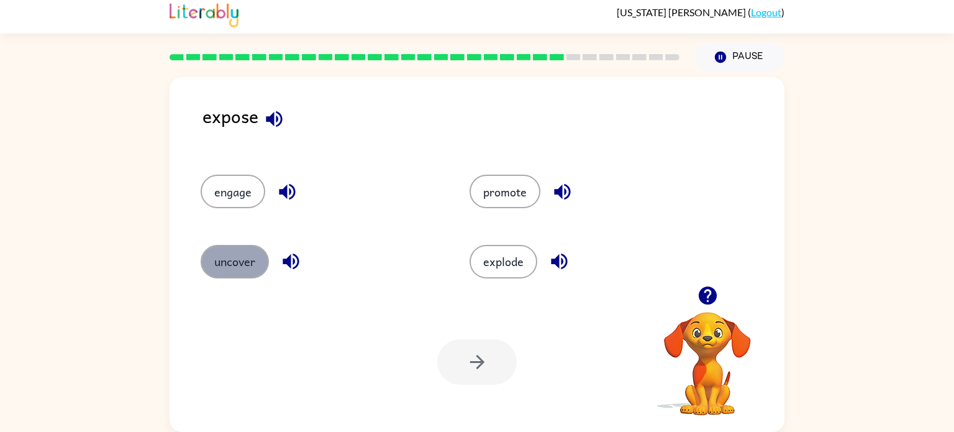
click at [250, 250] on button "uncover" at bounding box center [235, 262] width 68 height 34
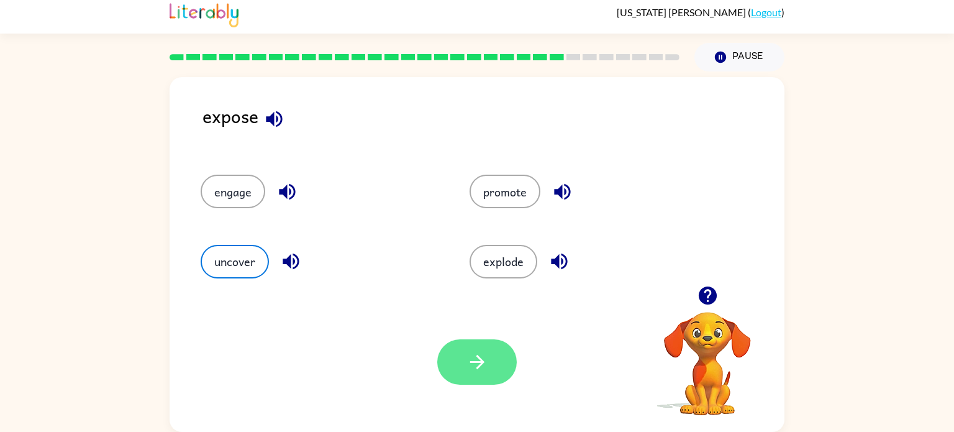
click at [493, 368] on button "button" at bounding box center [477, 361] width 80 height 45
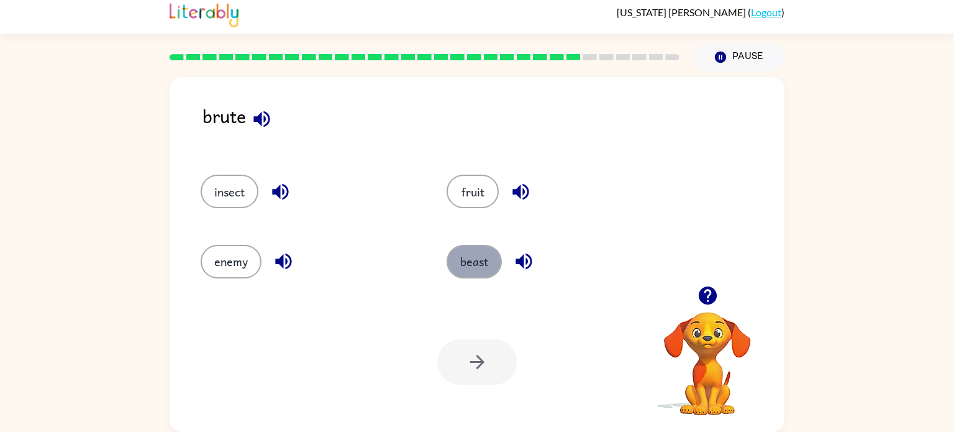
click at [457, 261] on button "beast" at bounding box center [474, 262] width 55 height 34
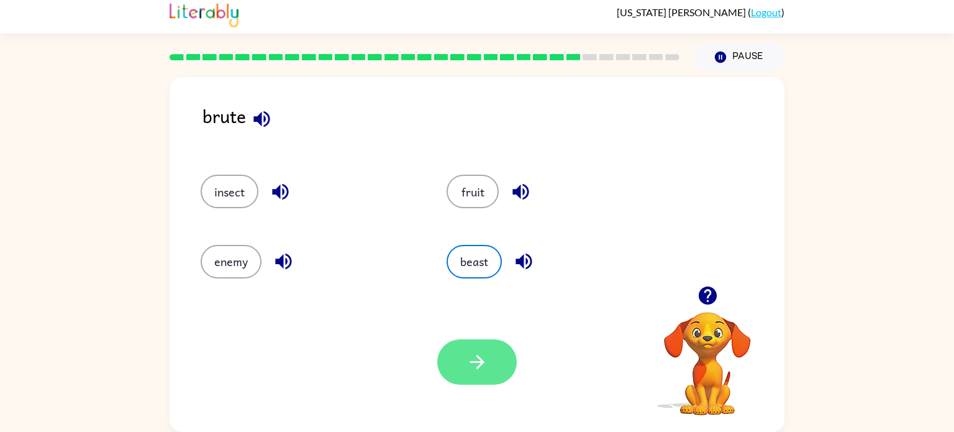
click at [480, 351] on icon "button" at bounding box center [477, 362] width 22 height 22
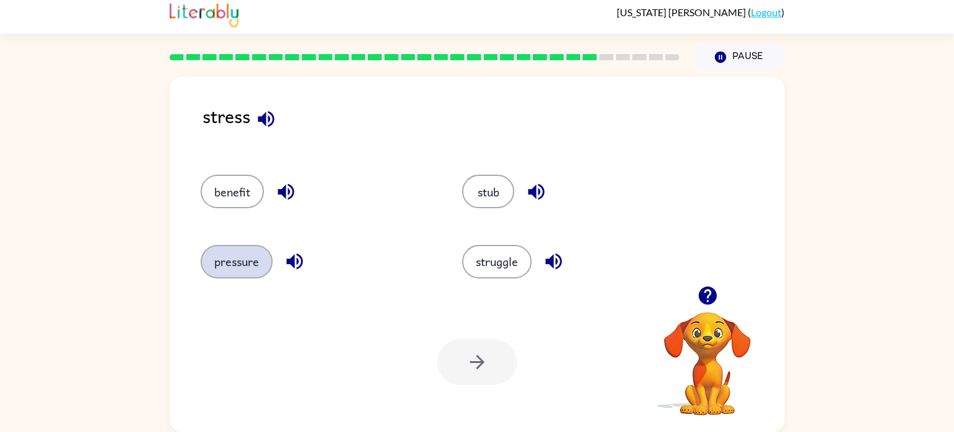
click at [239, 277] on button "pressure" at bounding box center [237, 262] width 72 height 34
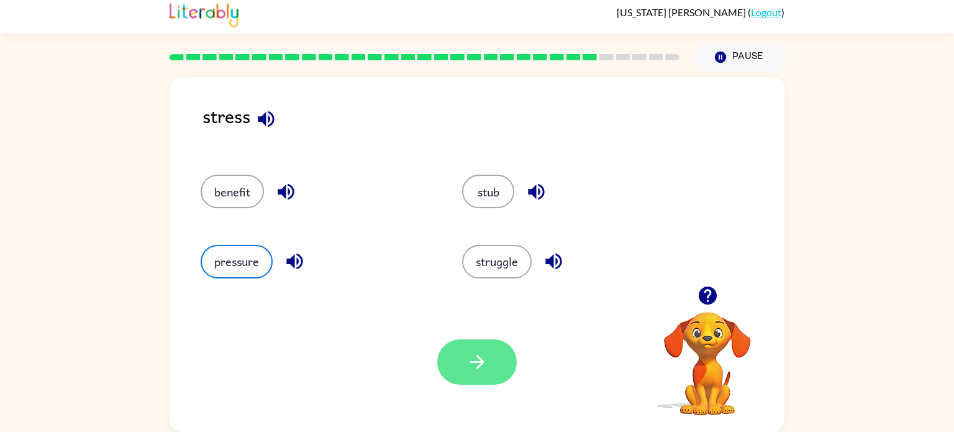
click at [477, 355] on icon "button" at bounding box center [477, 362] width 14 height 14
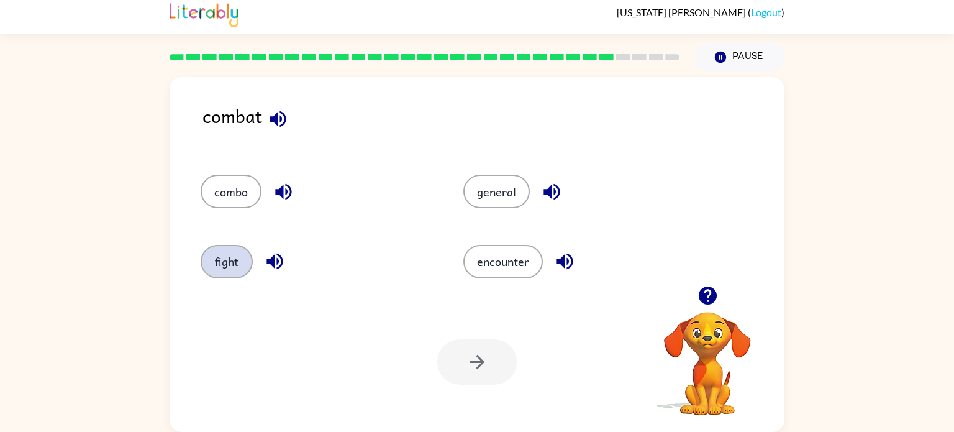
click at [239, 257] on button "fight" at bounding box center [227, 262] width 52 height 34
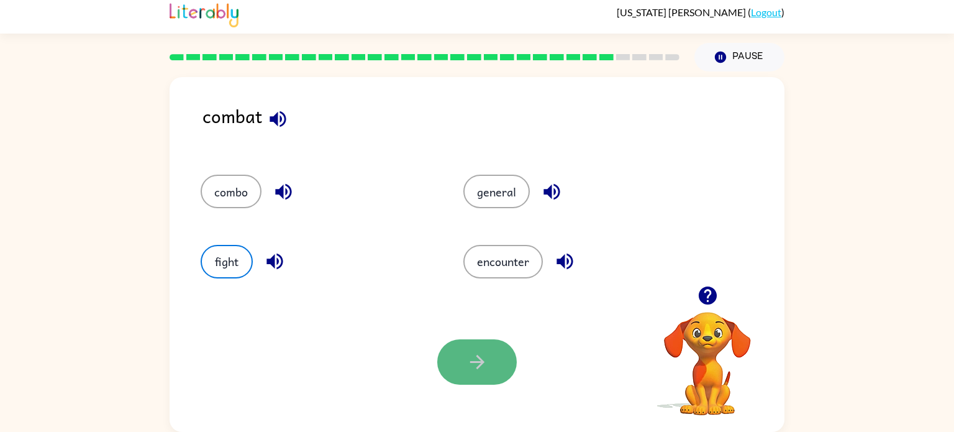
click at [491, 362] on button "button" at bounding box center [477, 361] width 80 height 45
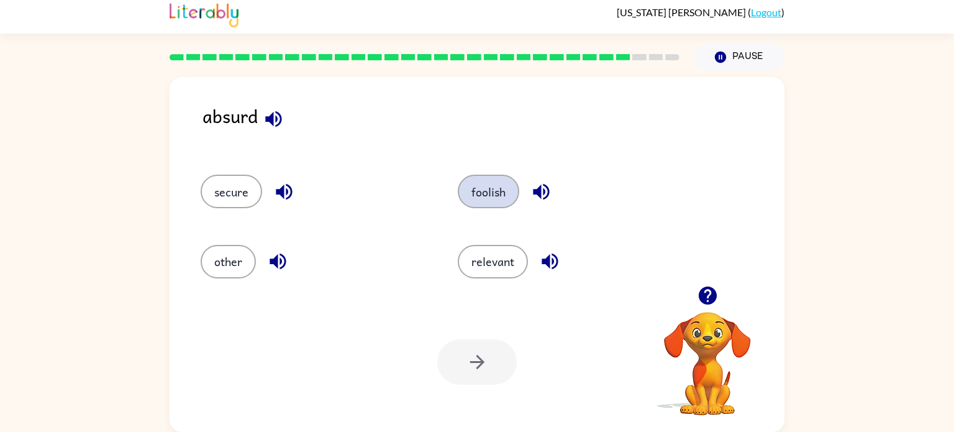
click at [475, 184] on button "foolish" at bounding box center [488, 192] width 61 height 34
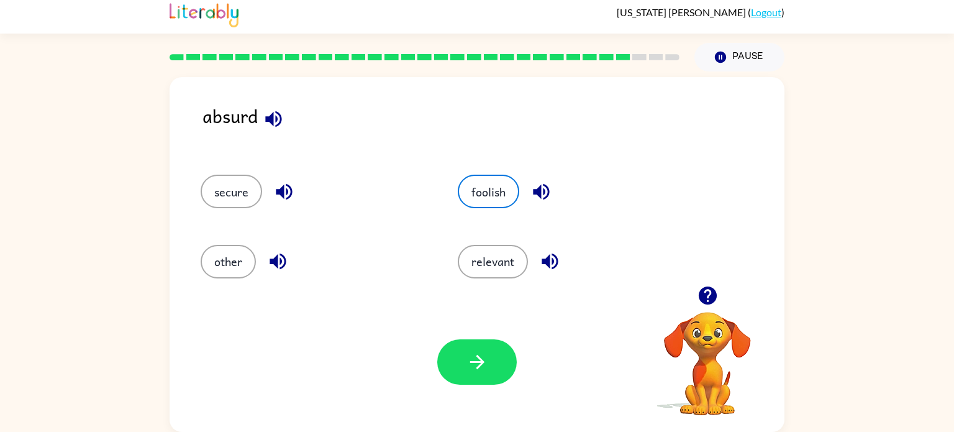
click at [486, 338] on div "Your browser must support playing .mp4 files to use Literably. Please try using…" at bounding box center [477, 362] width 615 height 140
click at [487, 353] on icon "button" at bounding box center [477, 362] width 22 height 22
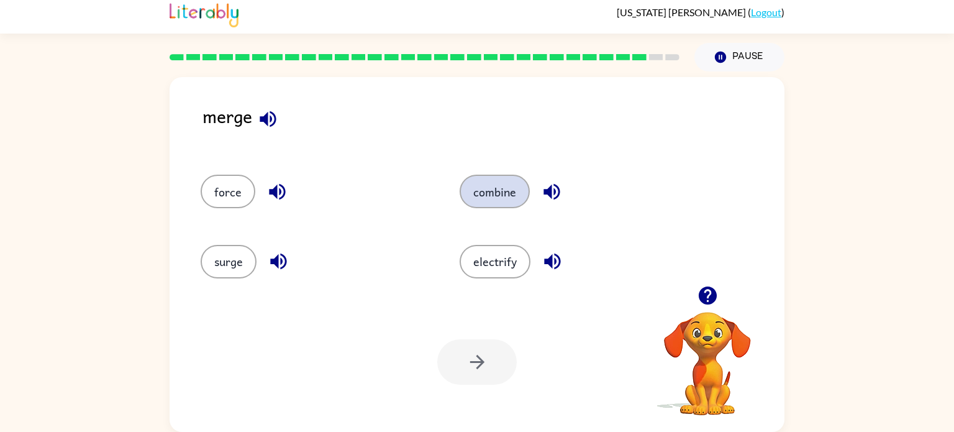
click at [480, 206] on button "combine" at bounding box center [495, 192] width 70 height 34
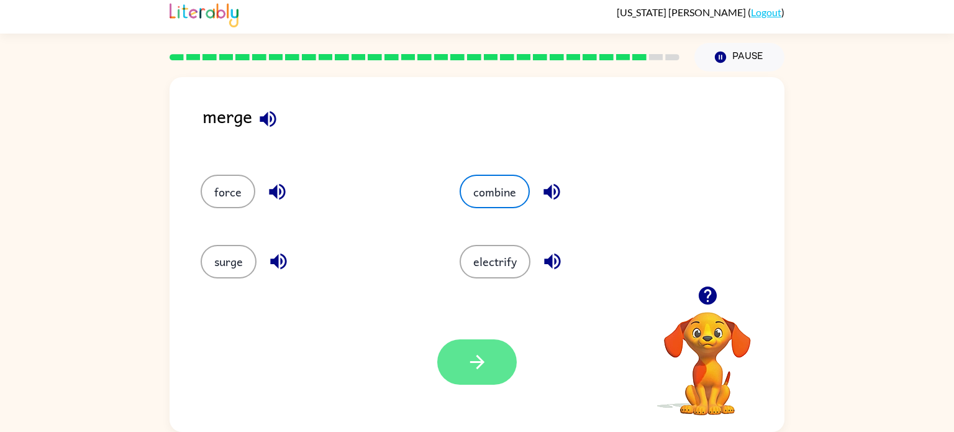
click at [473, 365] on icon "button" at bounding box center [477, 362] width 22 height 22
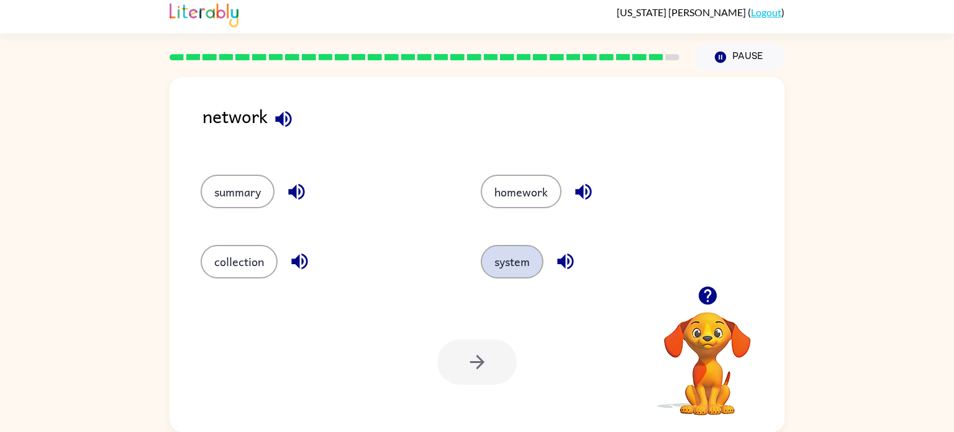
click at [505, 258] on button "system" at bounding box center [512, 262] width 63 height 34
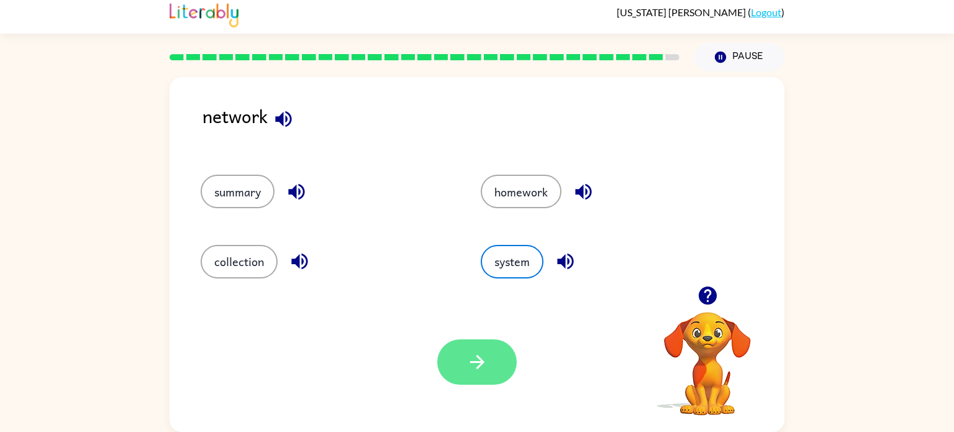
click at [458, 357] on button "button" at bounding box center [477, 361] width 80 height 45
